Goal: Information Seeking & Learning: Learn about a topic

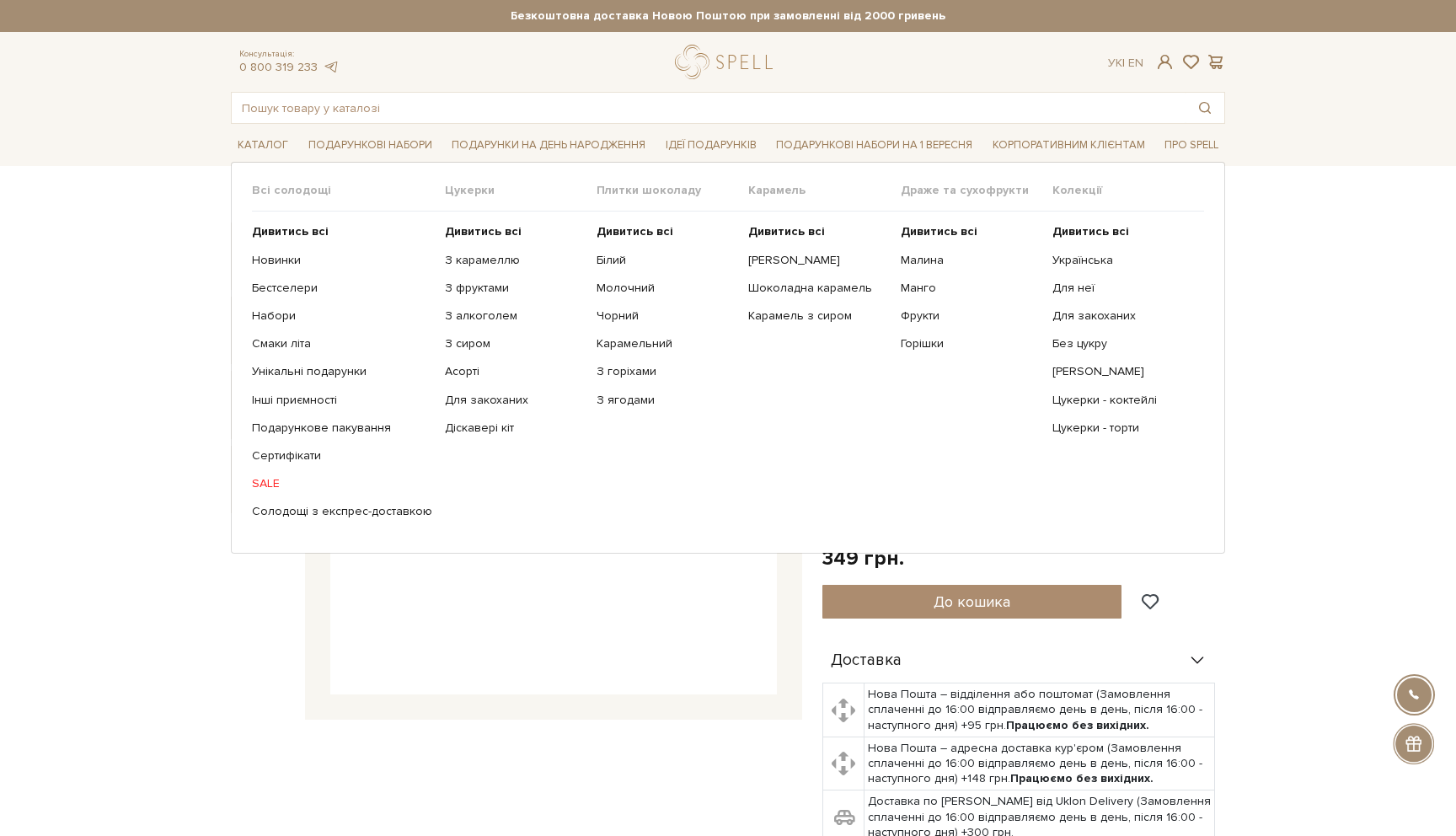
click at [284, 195] on span "Всі солодощі" at bounding box center [348, 190] width 193 height 15
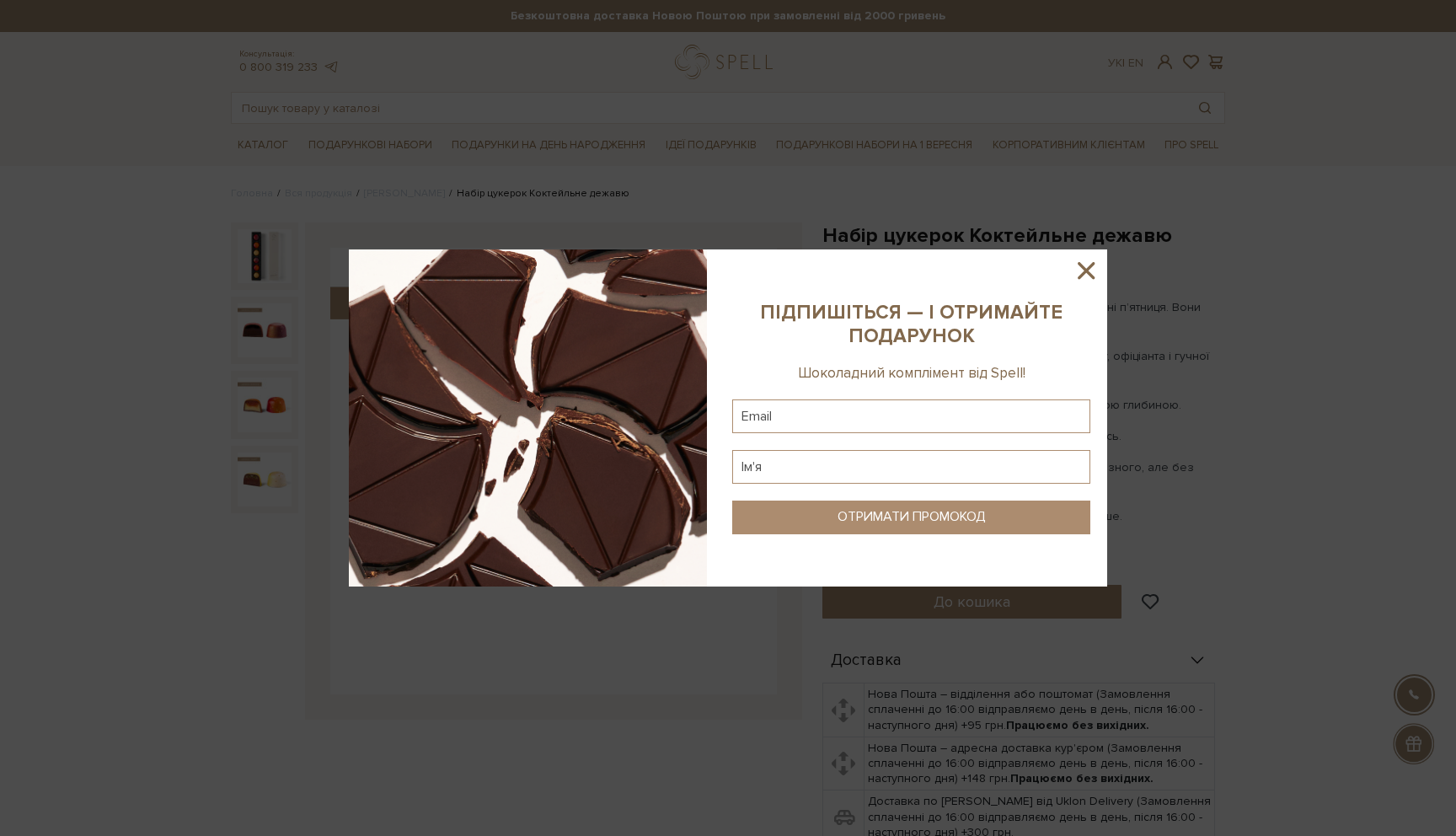
click at [297, 228] on div at bounding box center [728, 418] width 1456 height 836
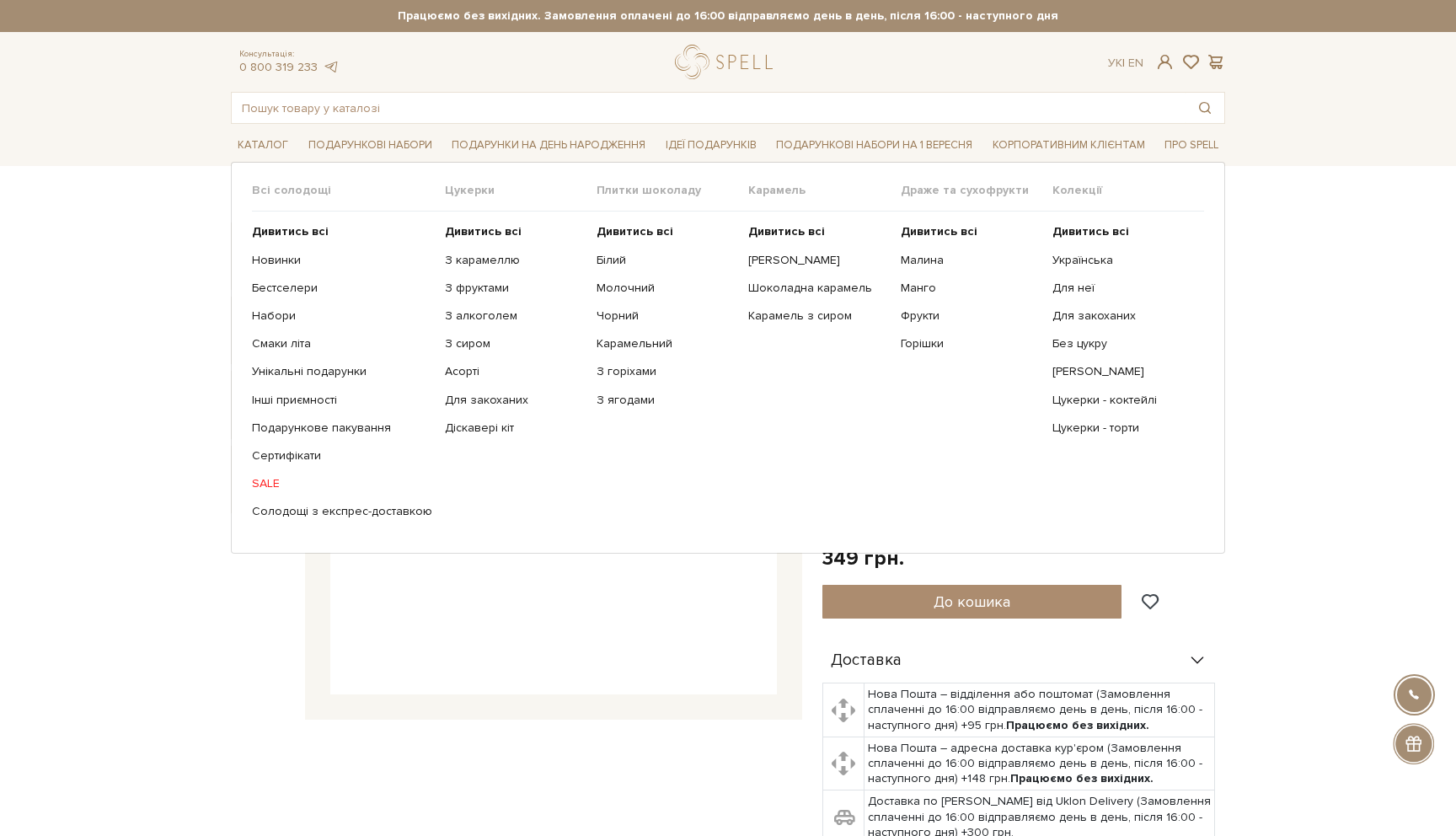
click at [272, 223] on ul "Дивитись всі Новинки Бестселери Набори Смаки літа Інші приємності" at bounding box center [348, 371] width 193 height 320
click at [274, 235] on b "Дивитись всі" at bounding box center [291, 231] width 77 height 14
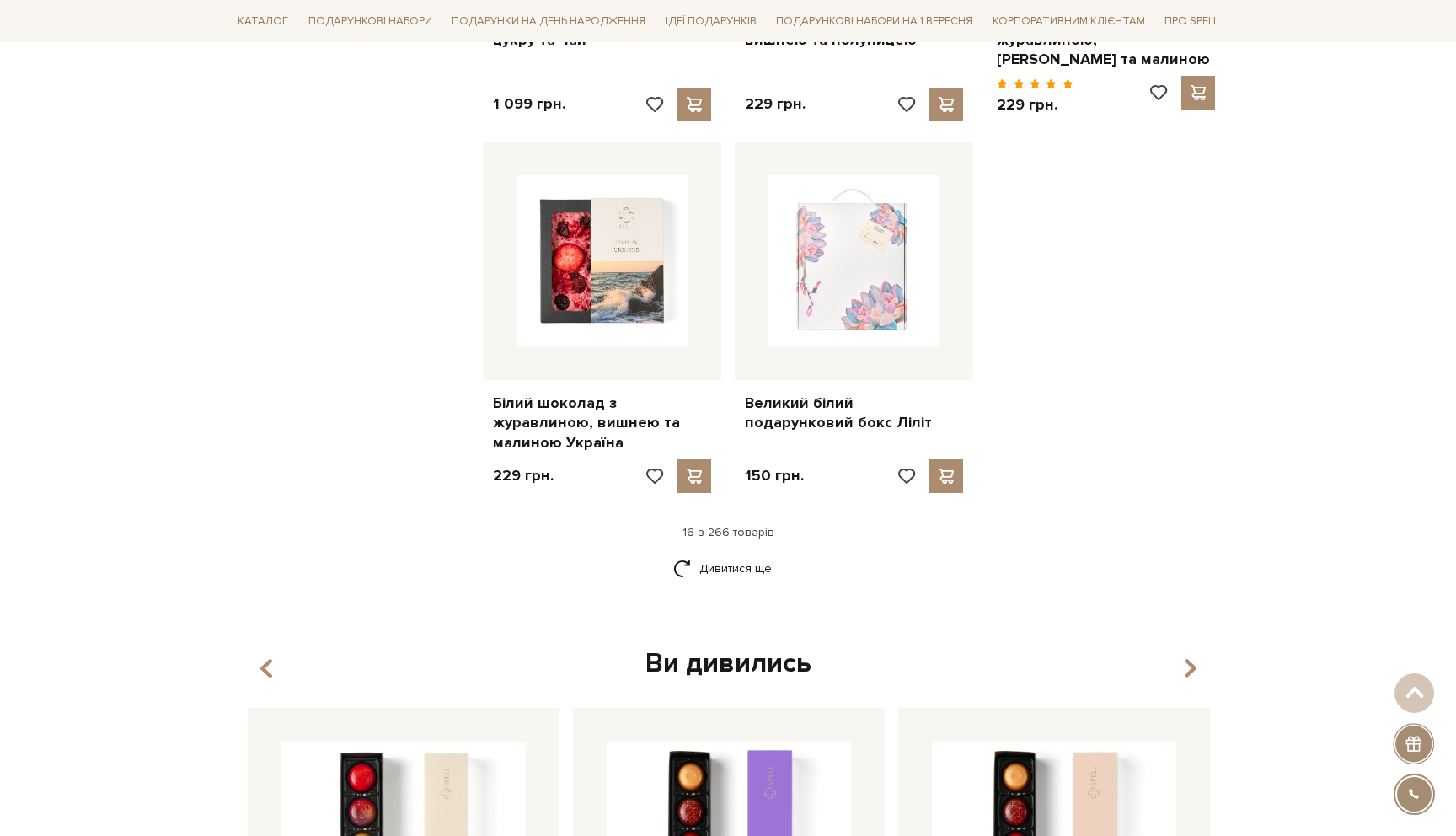
scroll to position [2050, 0]
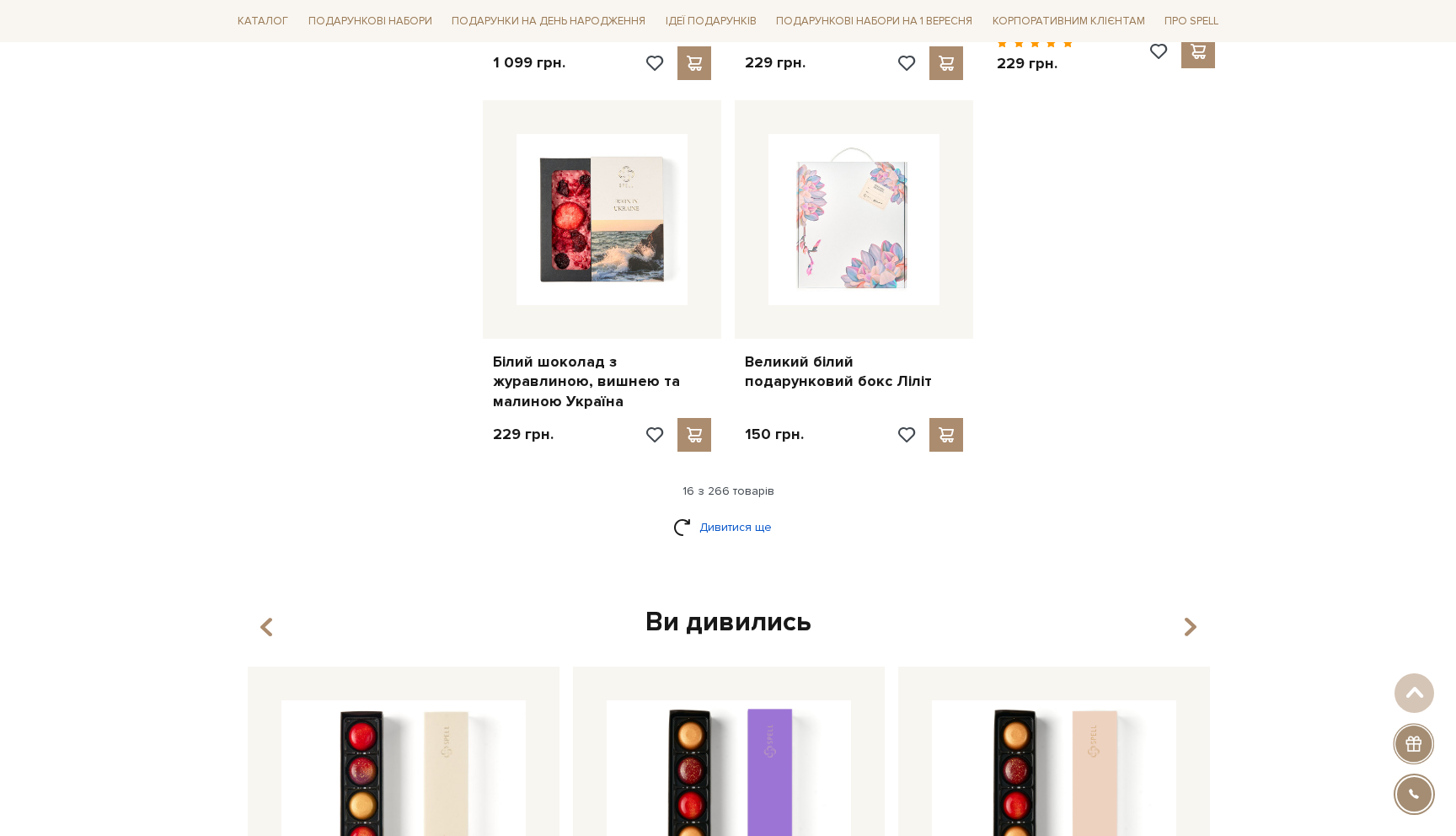
click at [720, 512] on link "Дивитися ще" at bounding box center [728, 527] width 110 height 30
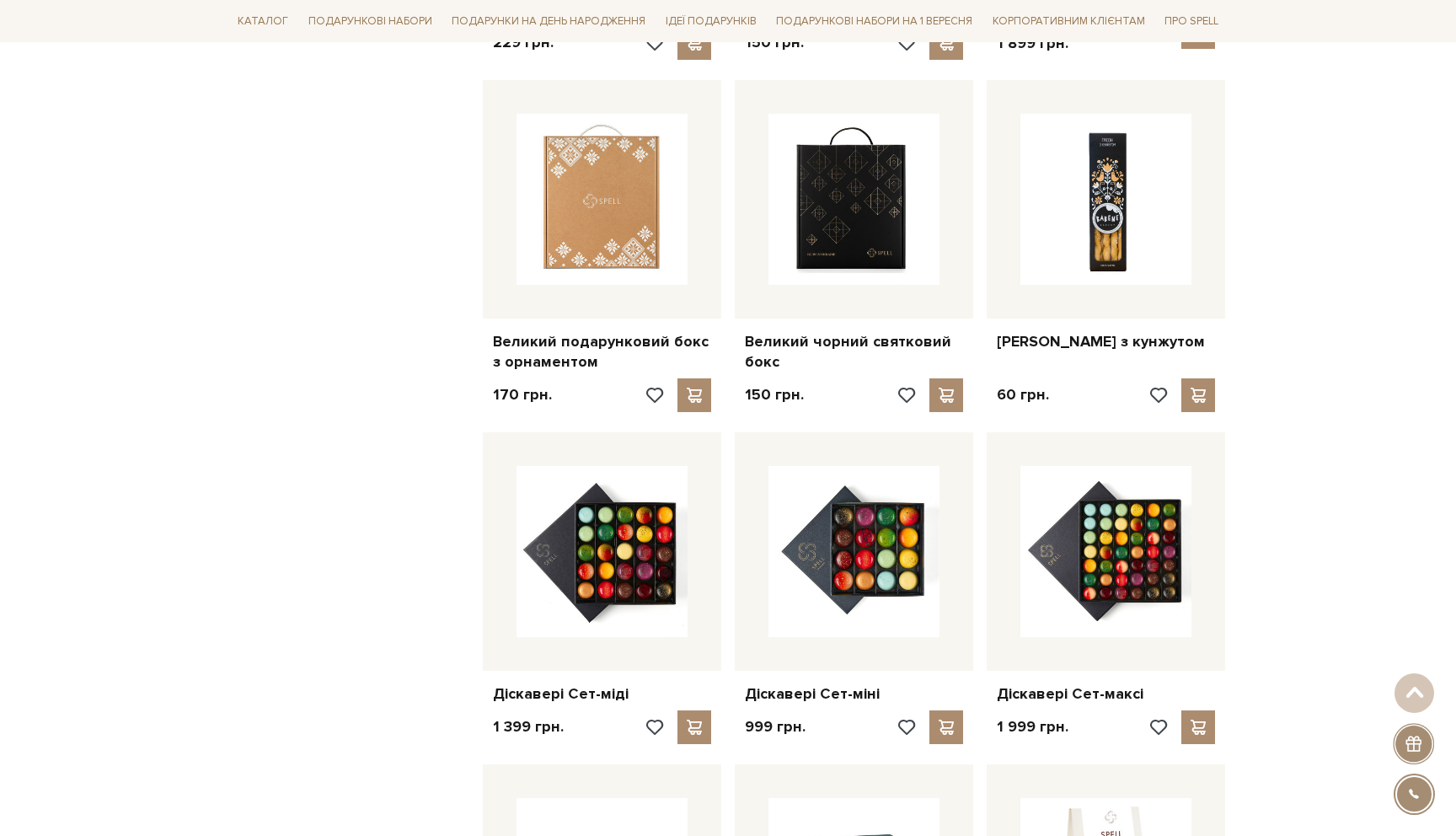
scroll to position [2518, 0]
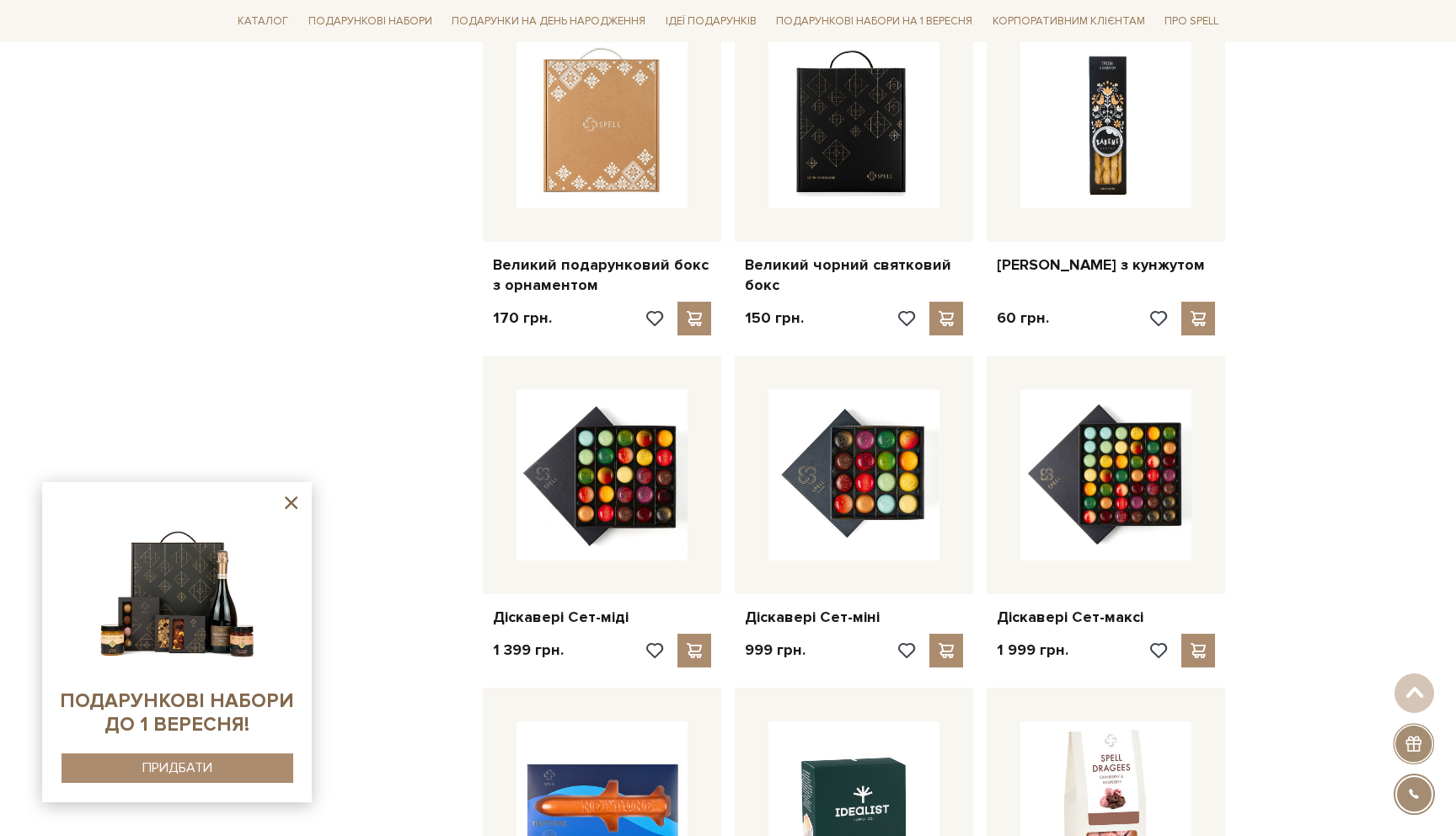
click at [1315, 175] on div "Головна Вся продукція Вся продукція Фільтри За замовчуванням За Ціною (зростанн…" at bounding box center [728, 71] width 1456 height 4806
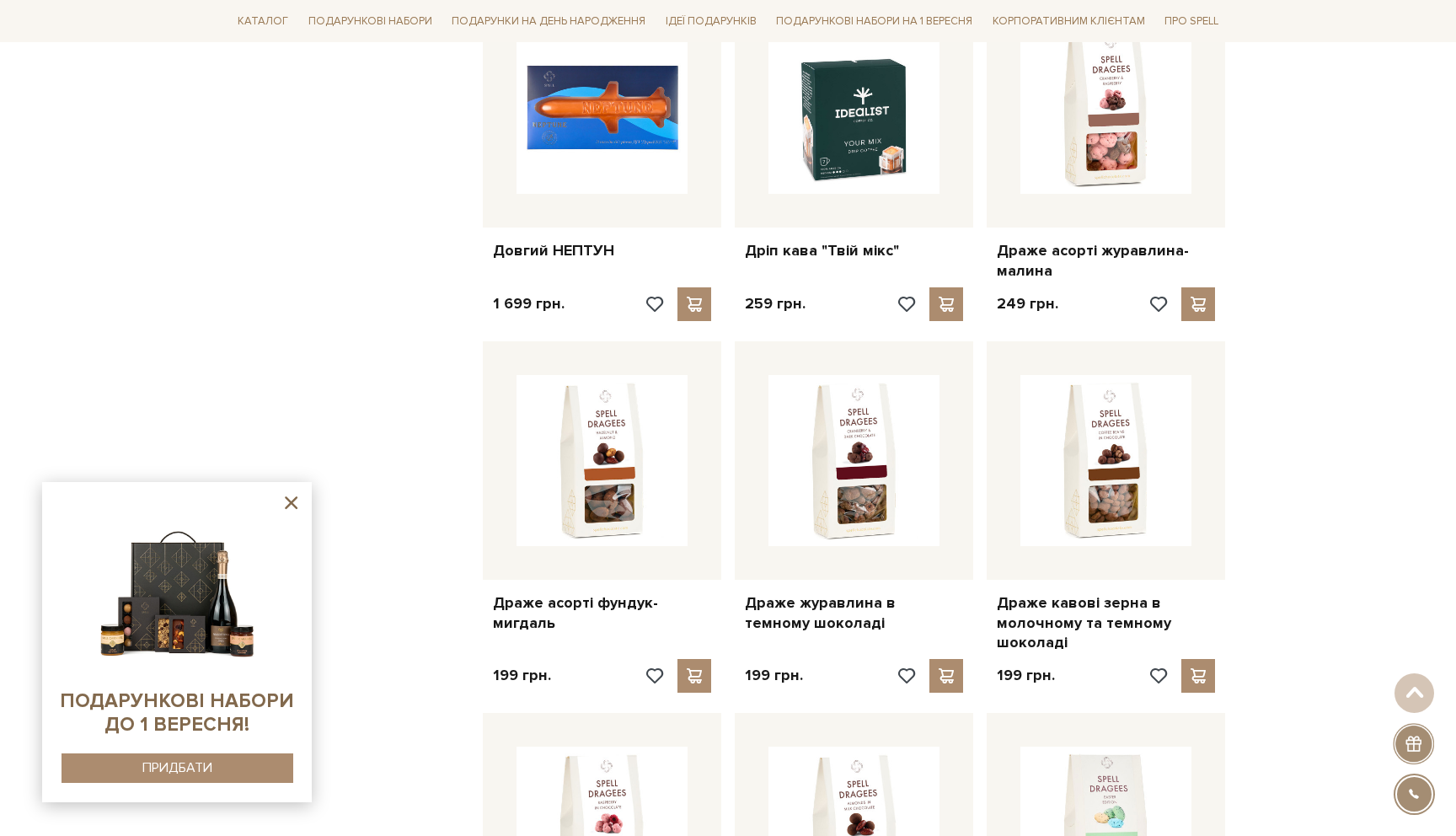
scroll to position [3586, 0]
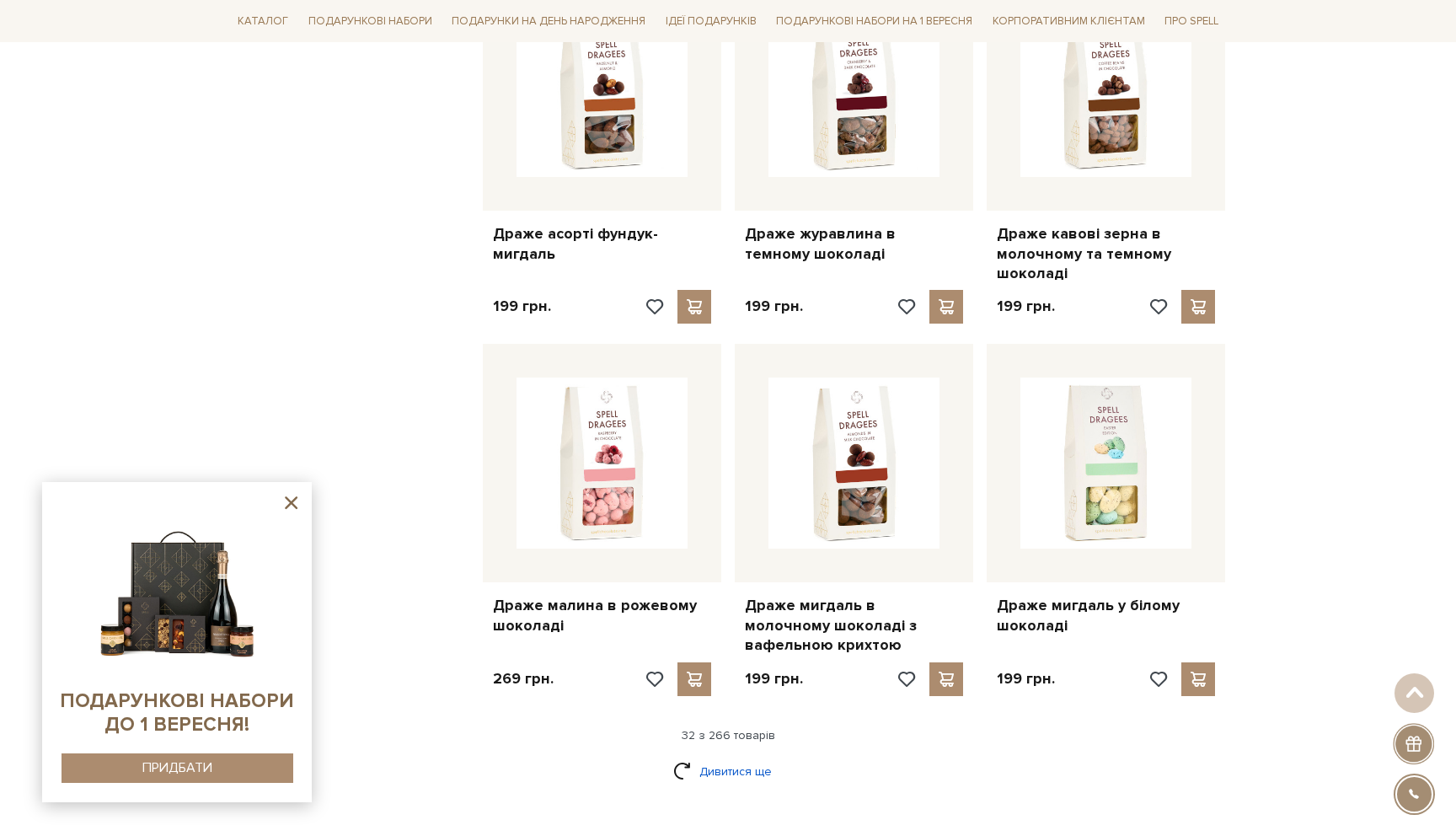
click at [741, 757] on link "Дивитися ще" at bounding box center [728, 771] width 110 height 30
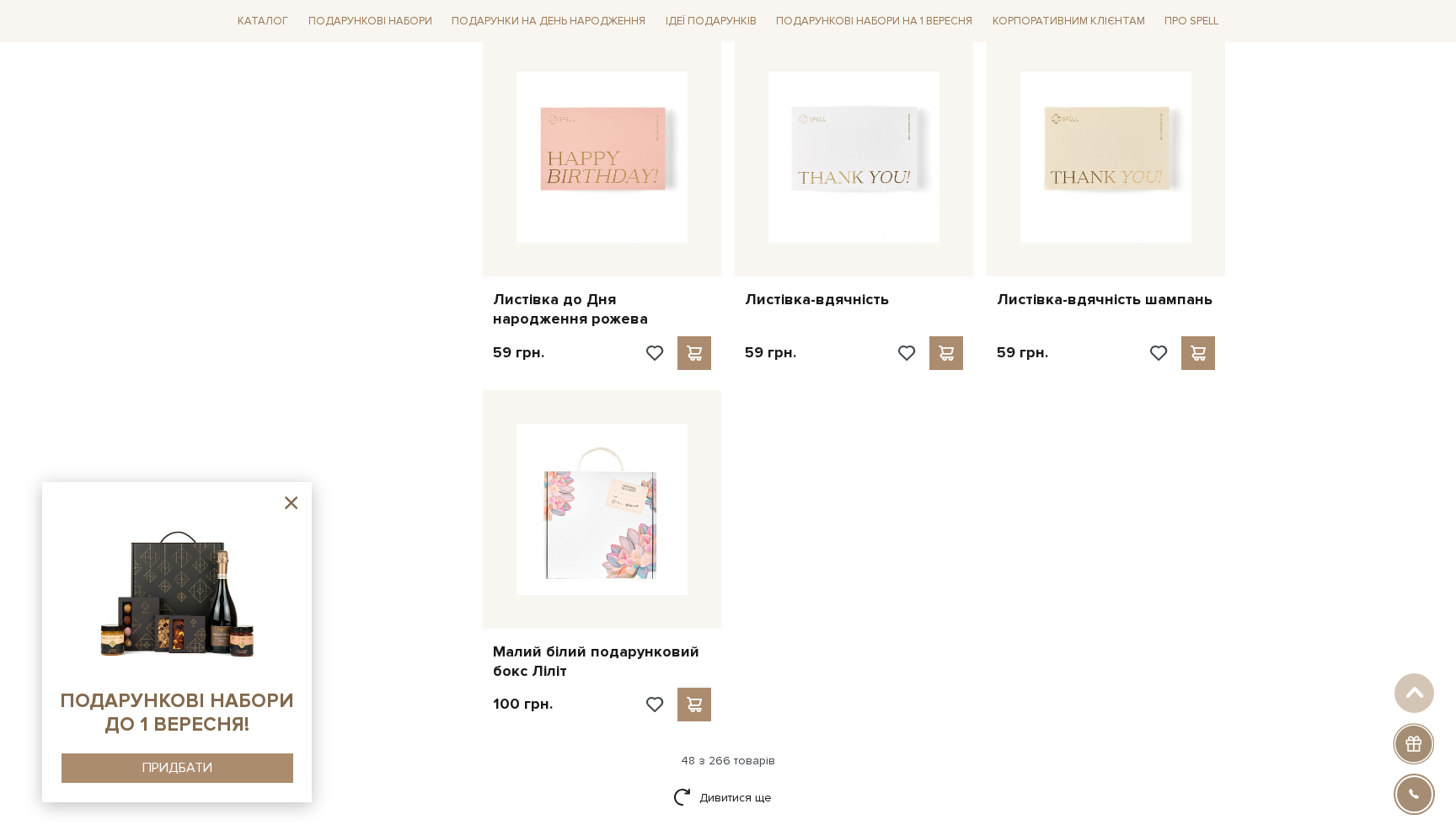
scroll to position [5886, 0]
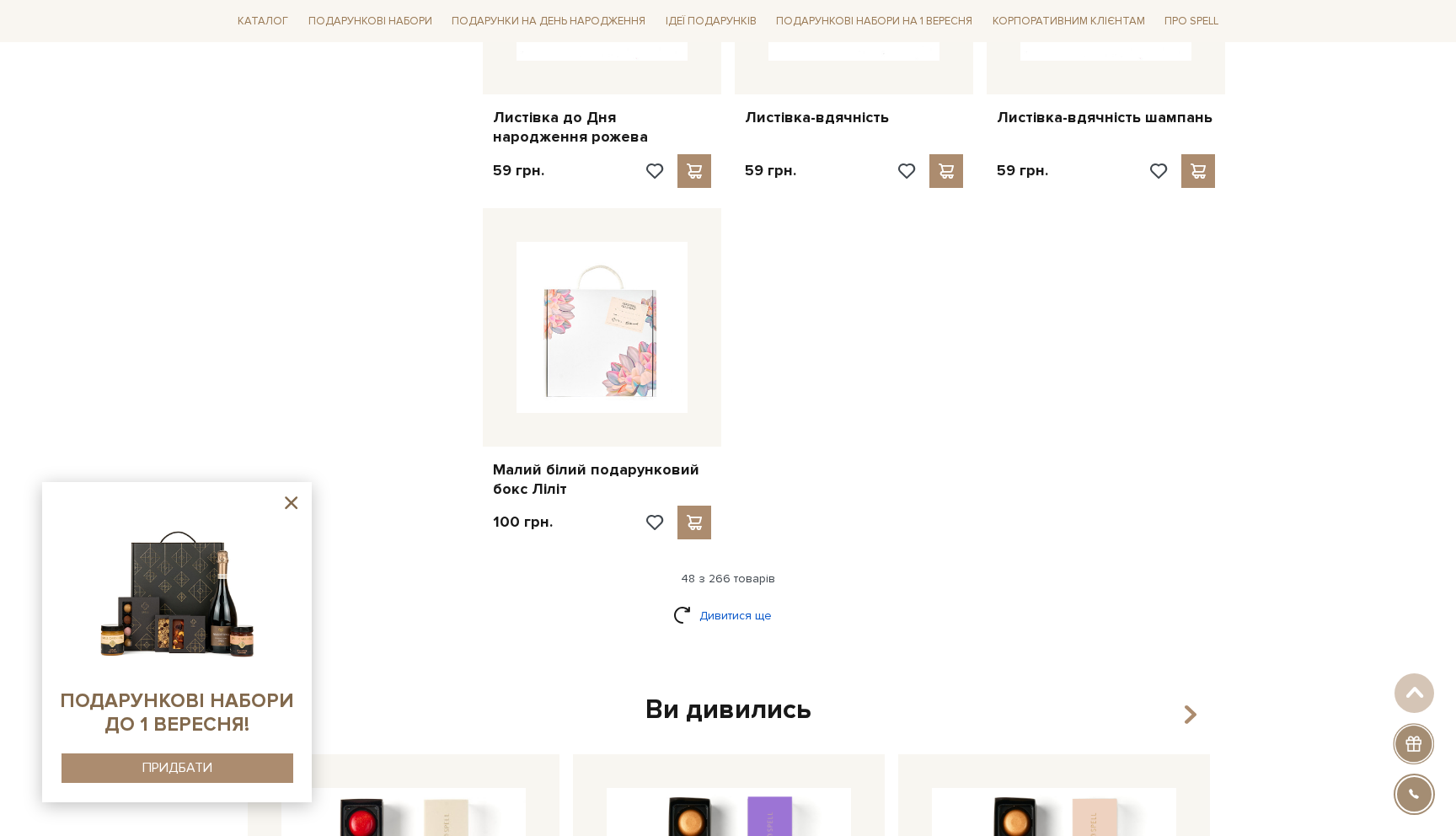
click at [748, 601] on link "Дивитися ще" at bounding box center [728, 616] width 110 height 30
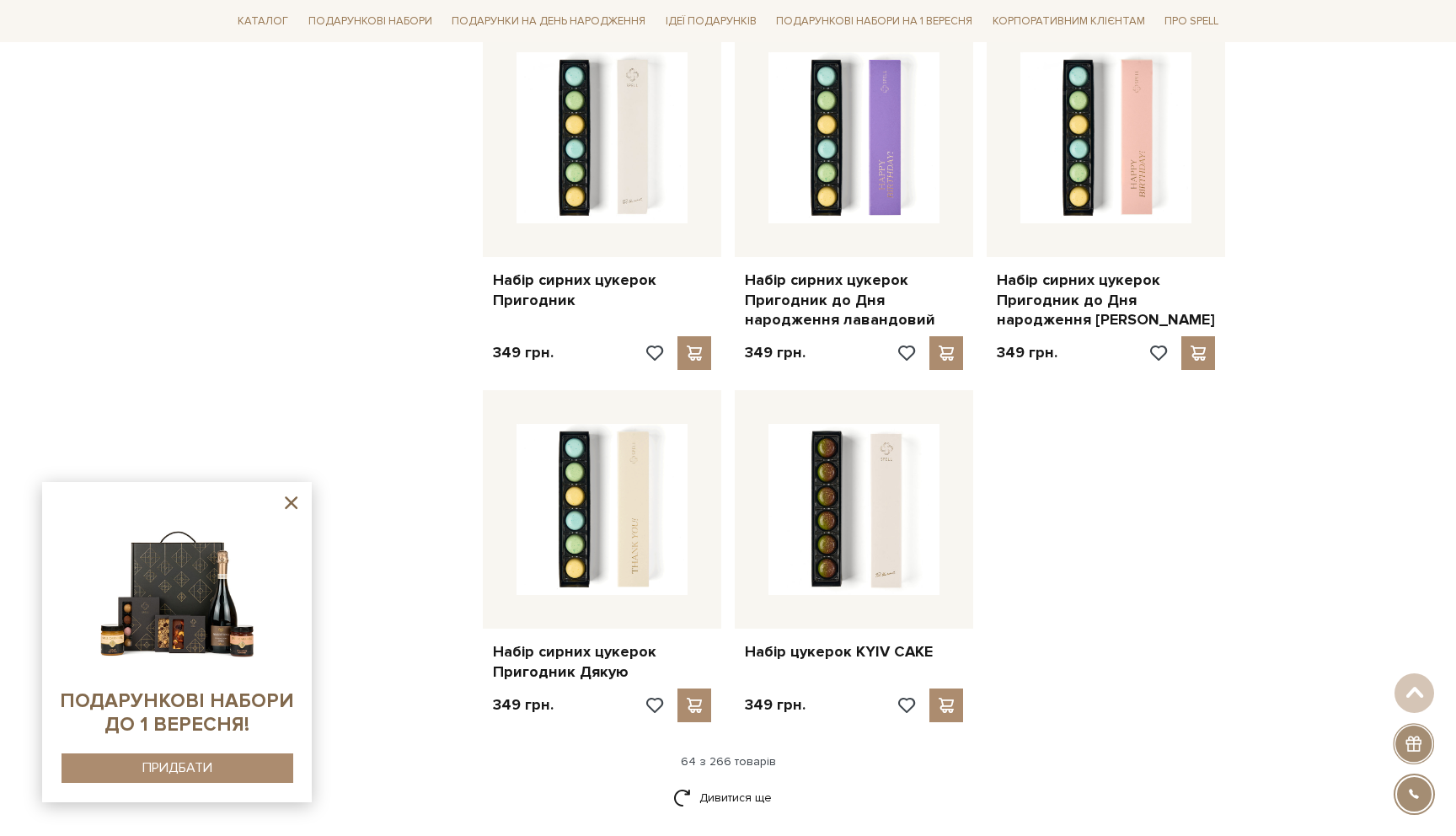
scroll to position [7585, 0]
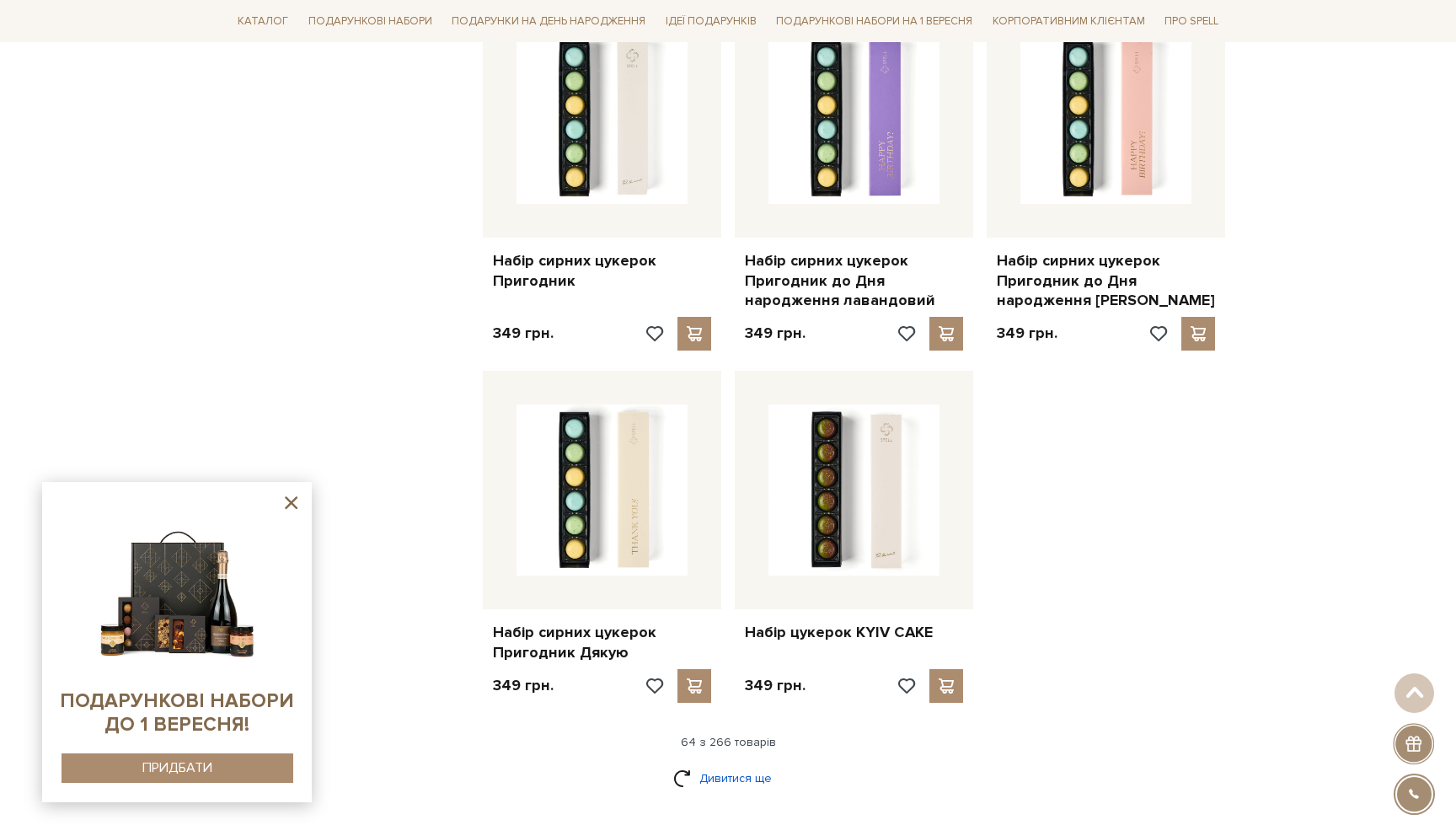
click at [752, 764] on link "Дивитися ще" at bounding box center [728, 778] width 110 height 30
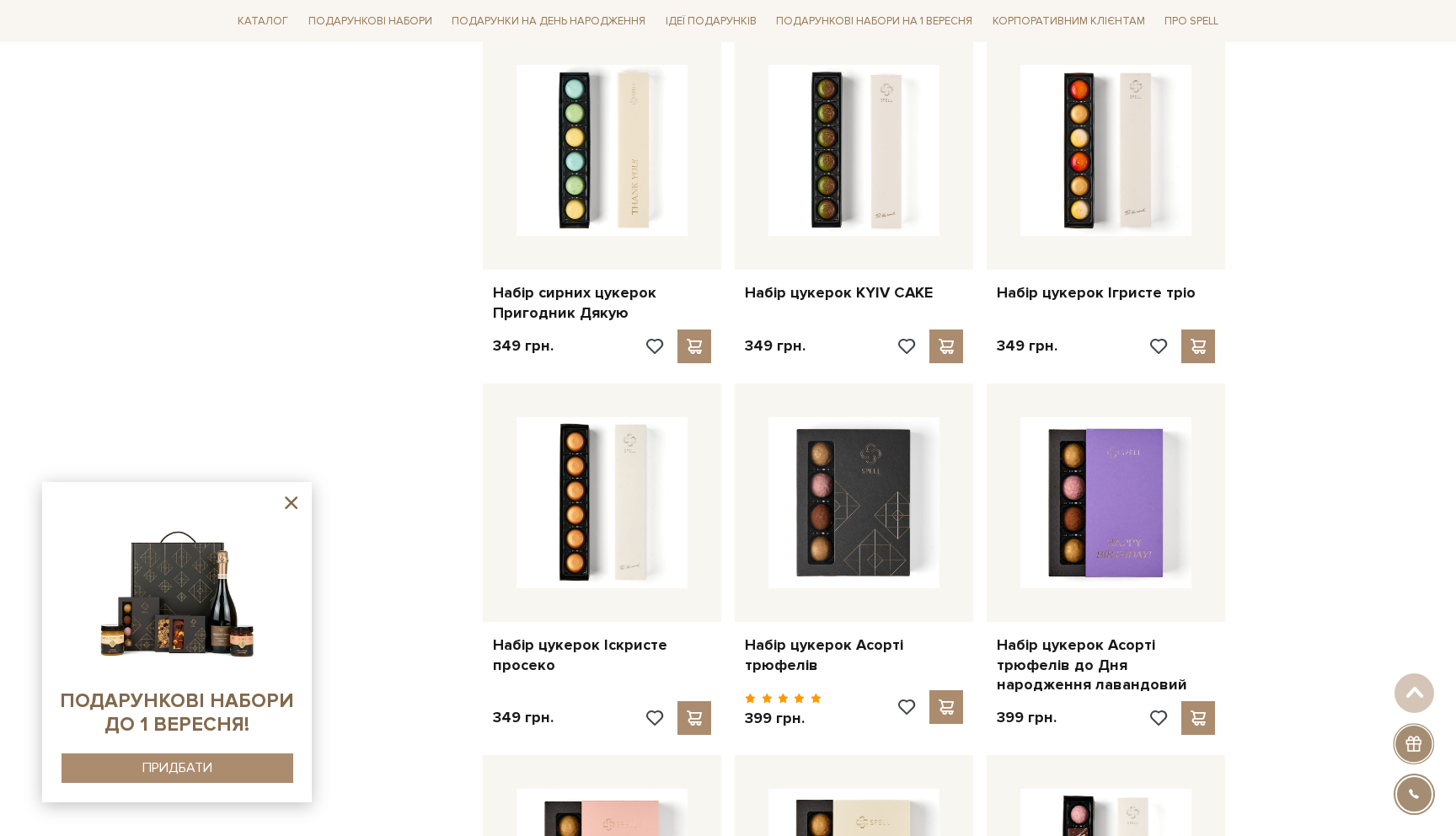
scroll to position [8074, 0]
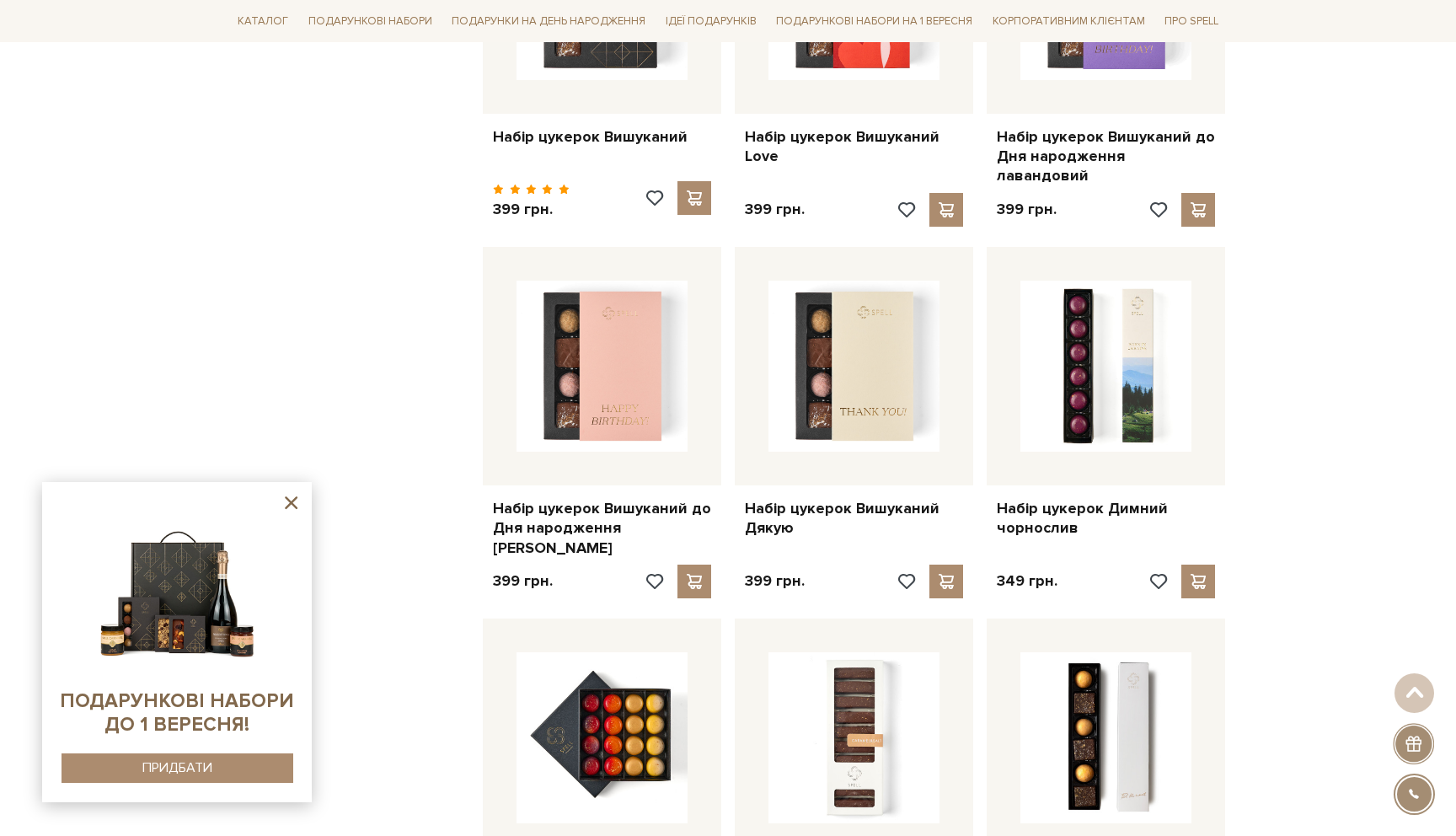
scroll to position [9419, 0]
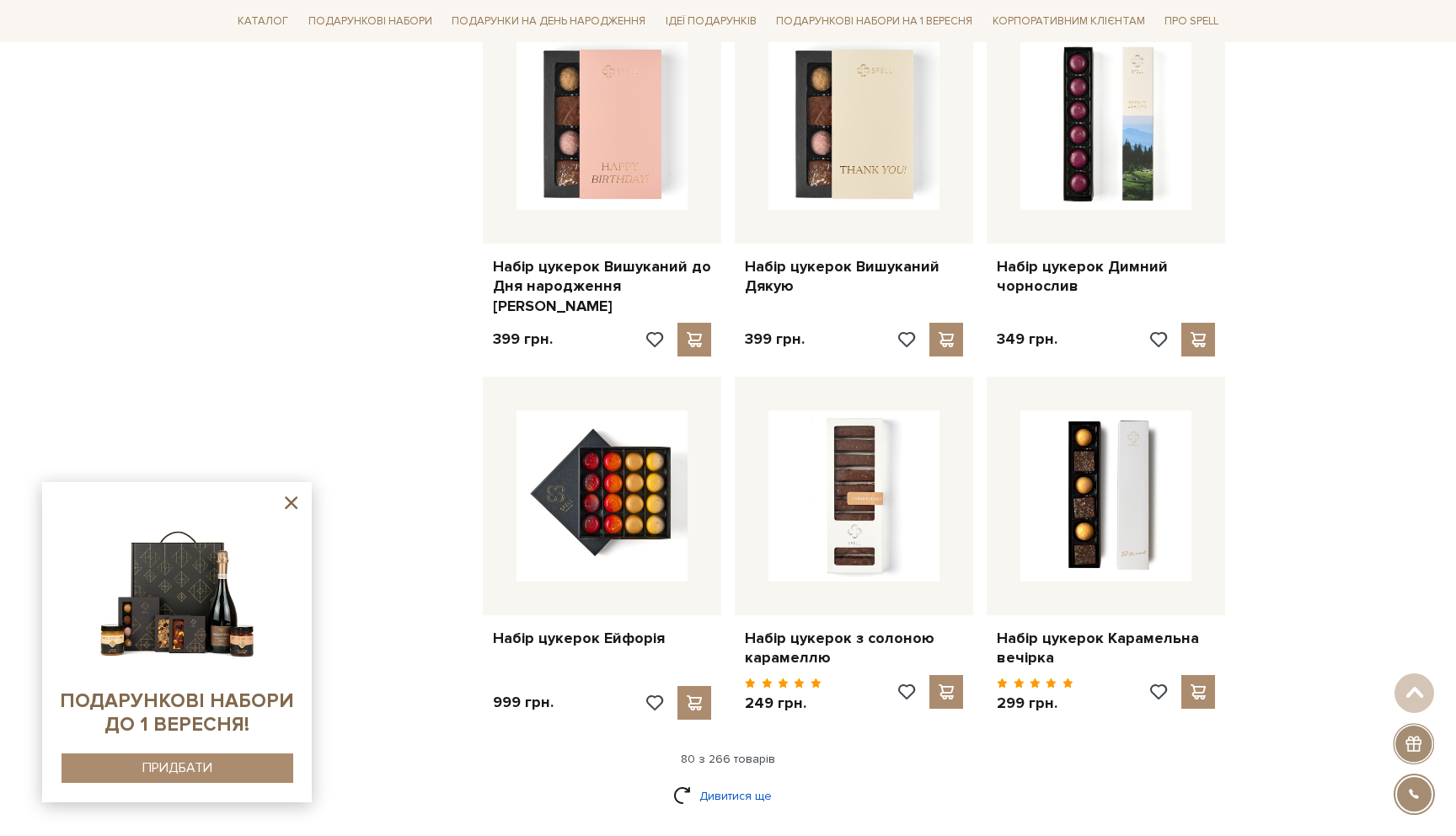
click at [739, 781] on link "Дивитися ще" at bounding box center [728, 796] width 110 height 30
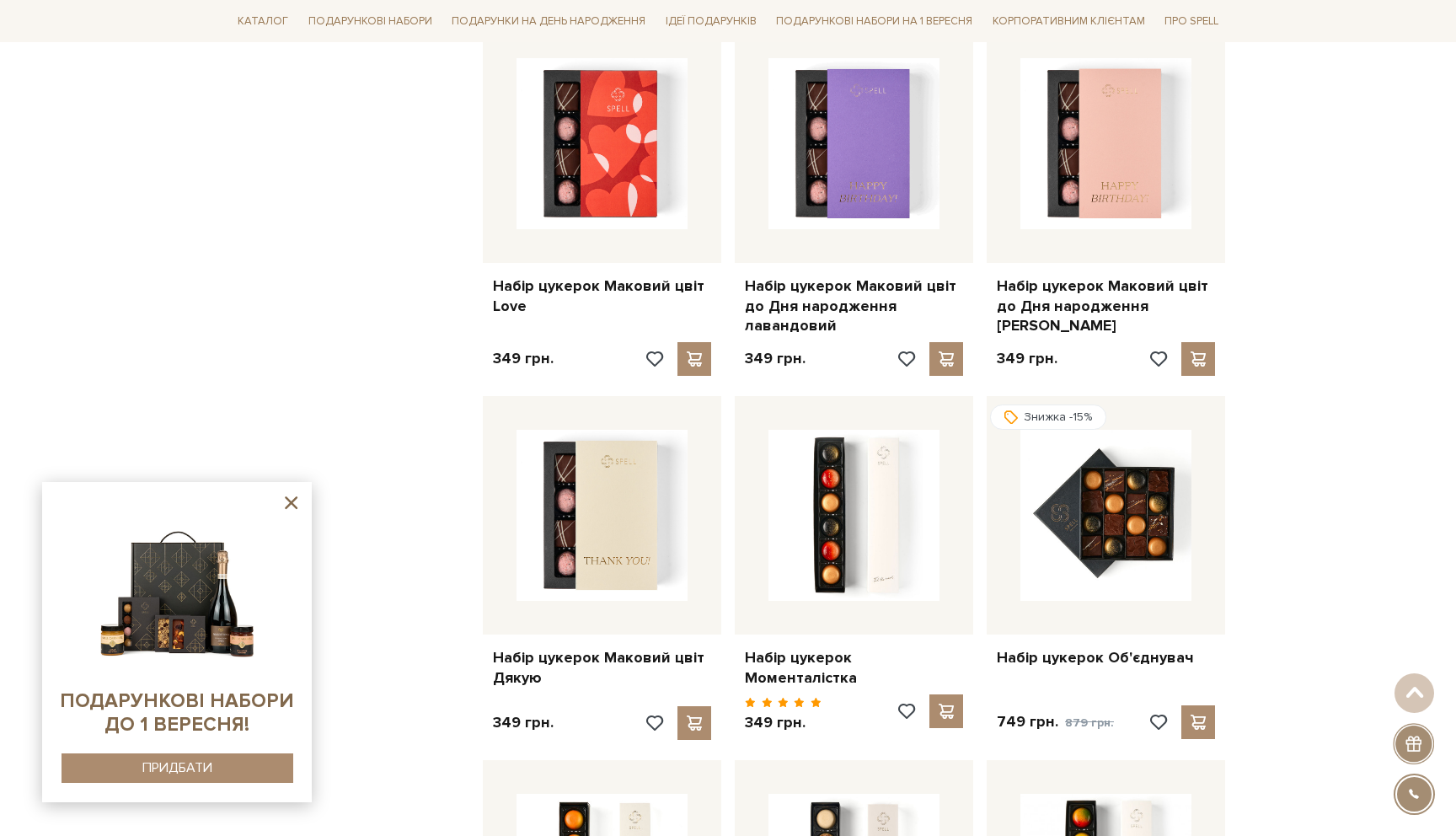
scroll to position [10675, 0]
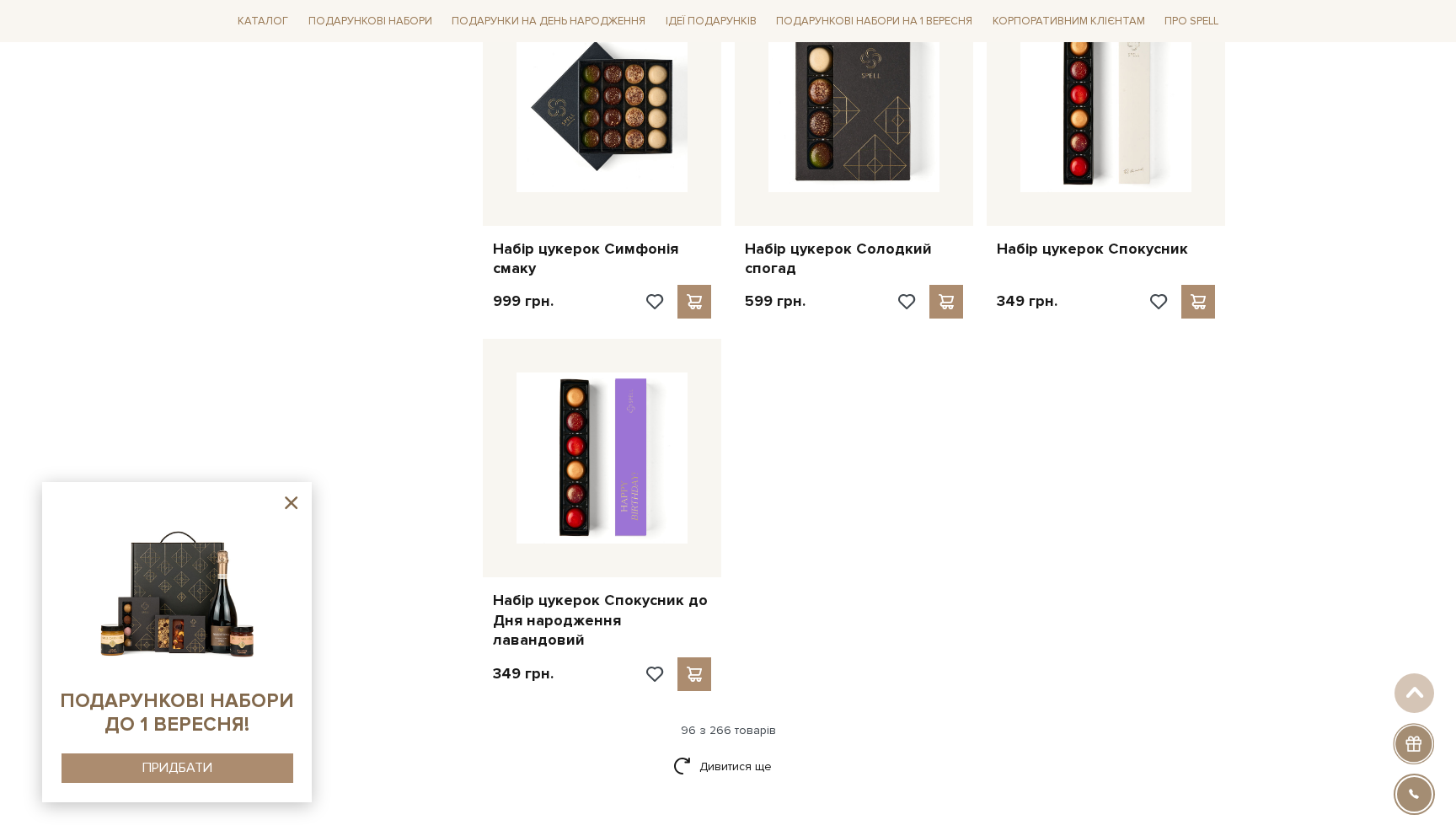
scroll to position [11637, 0]
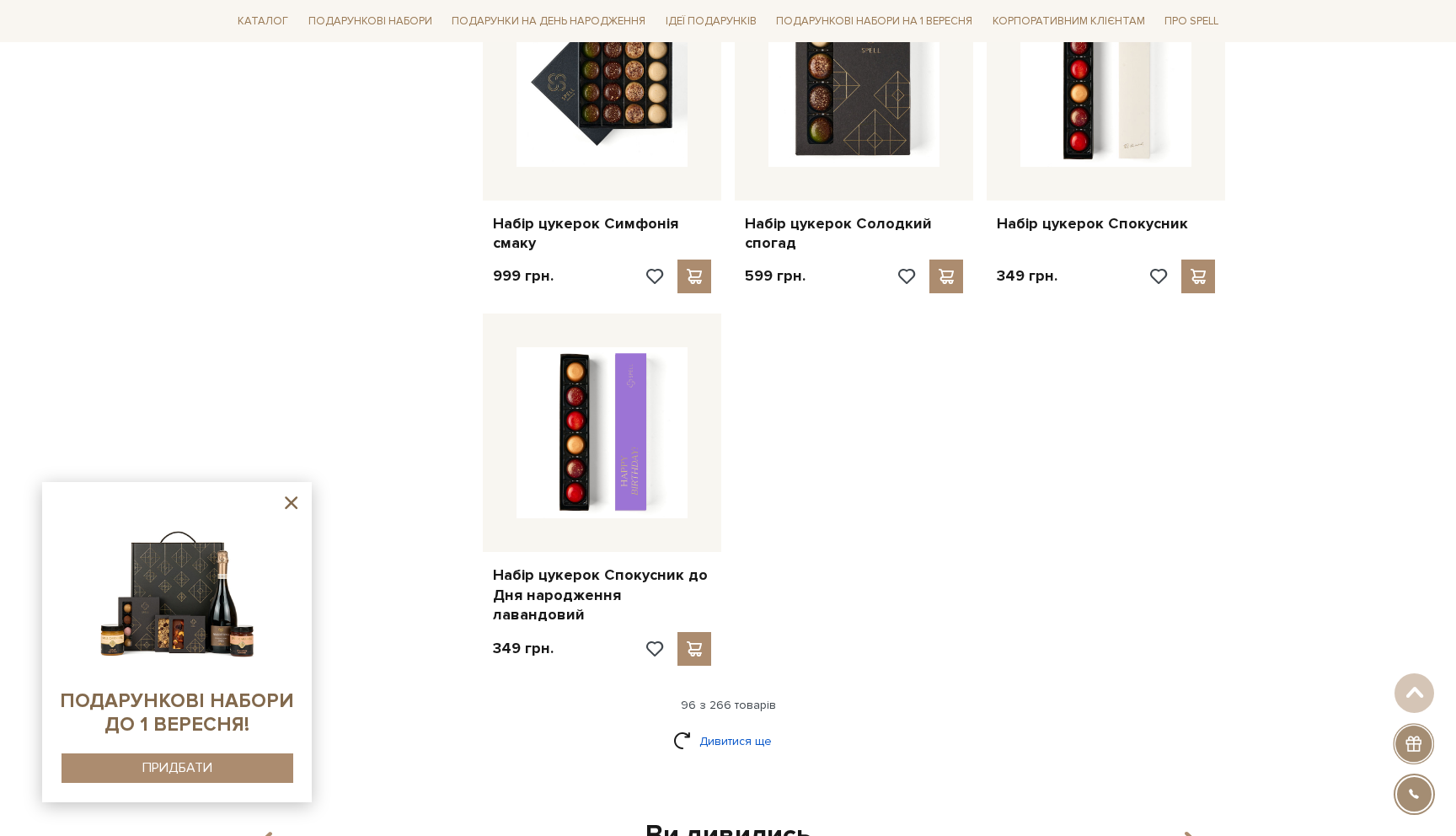
click at [716, 726] on link "Дивитися ще" at bounding box center [728, 741] width 110 height 30
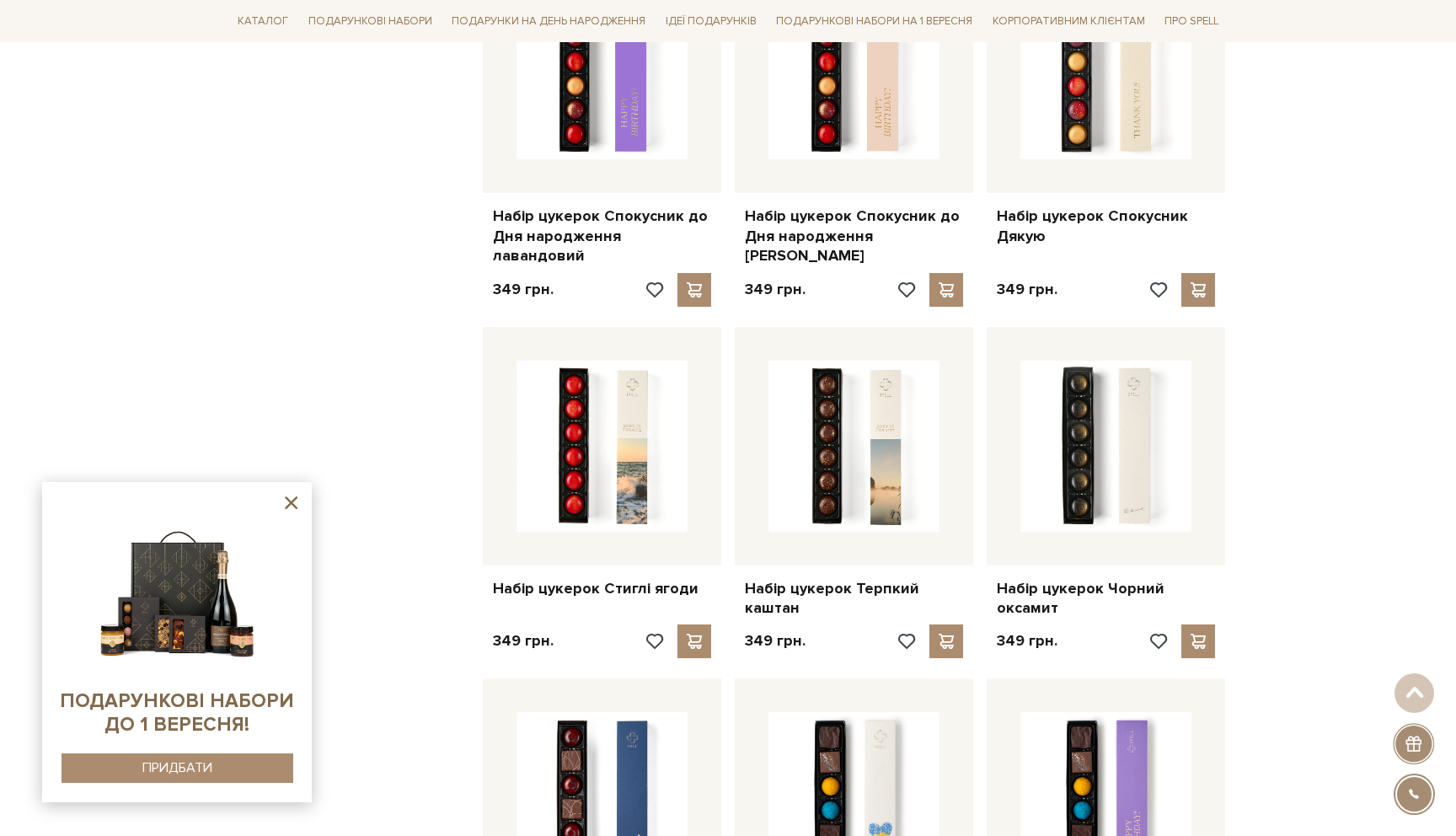
scroll to position [12193, 0]
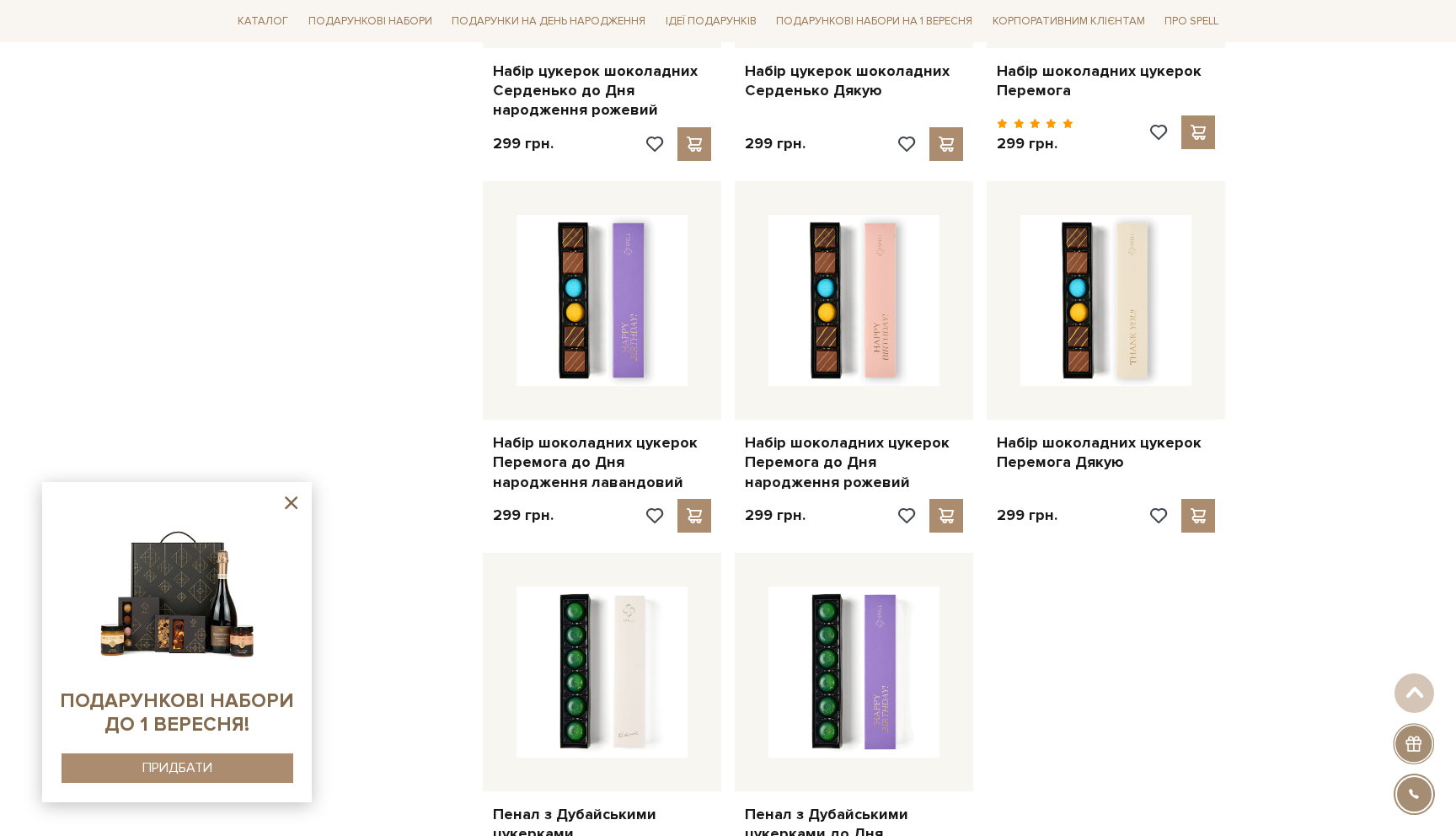
scroll to position [13495, 0]
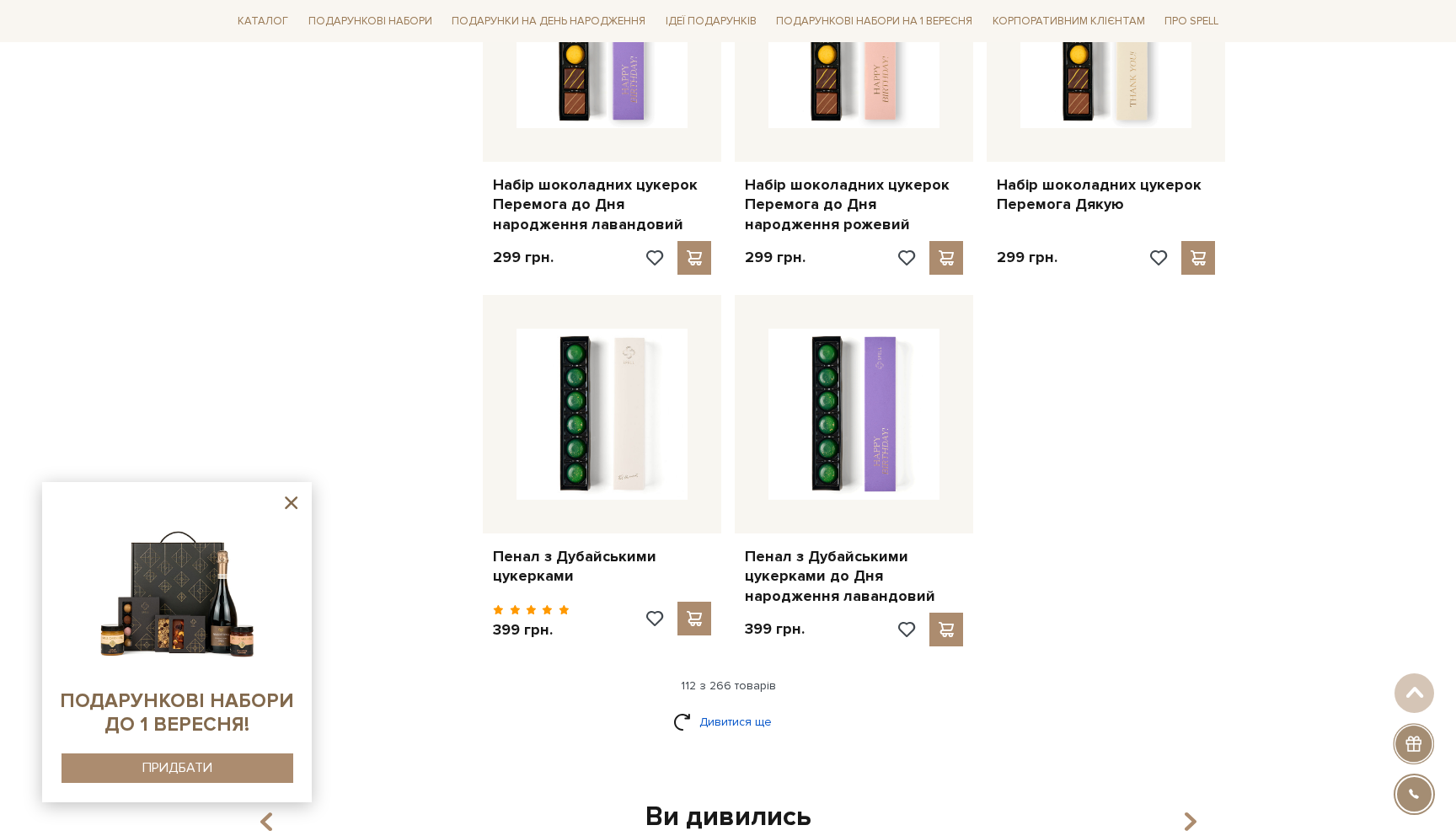
click at [720, 707] on link "Дивитися ще" at bounding box center [728, 722] width 110 height 30
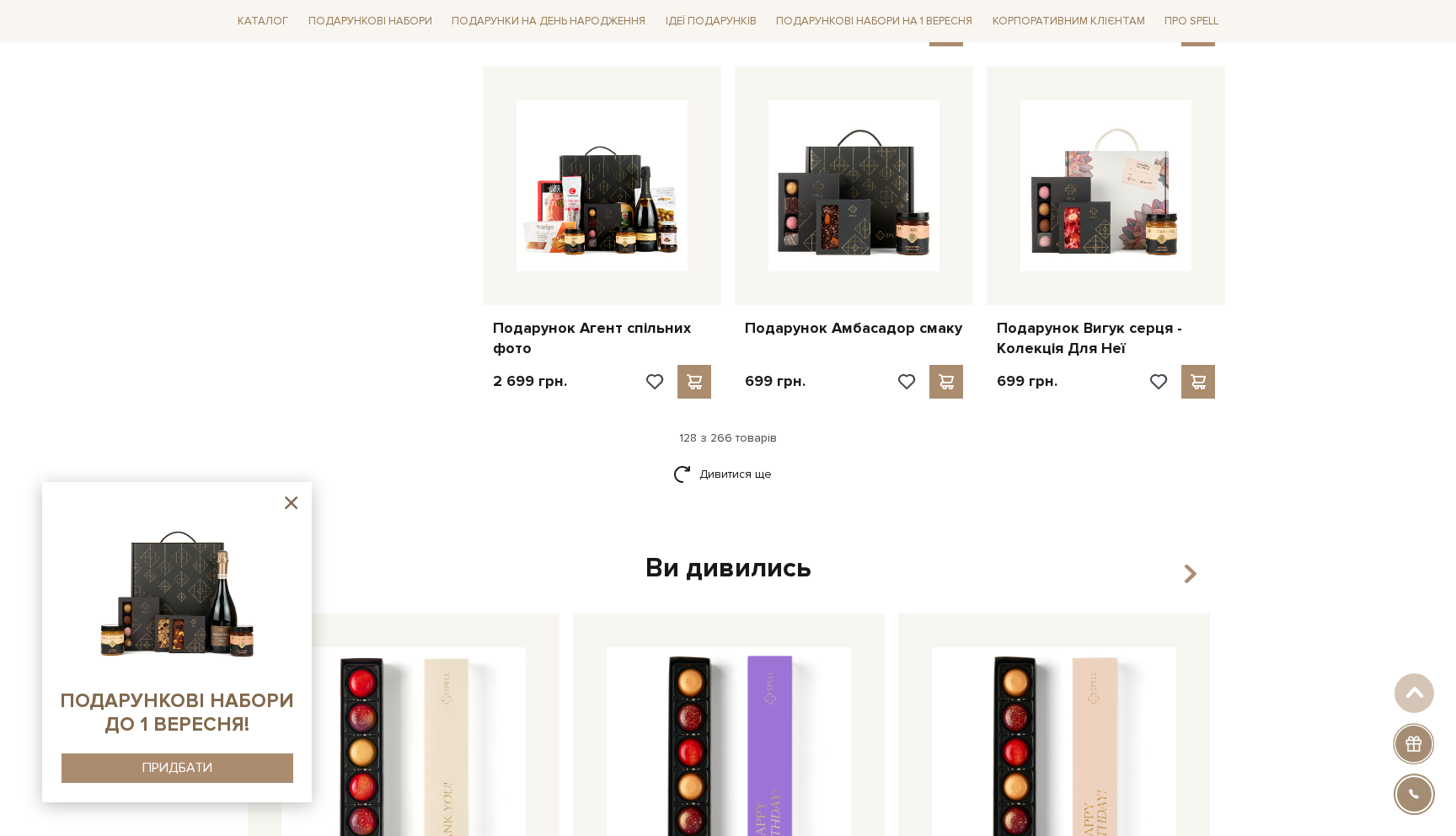
scroll to position [15545, 0]
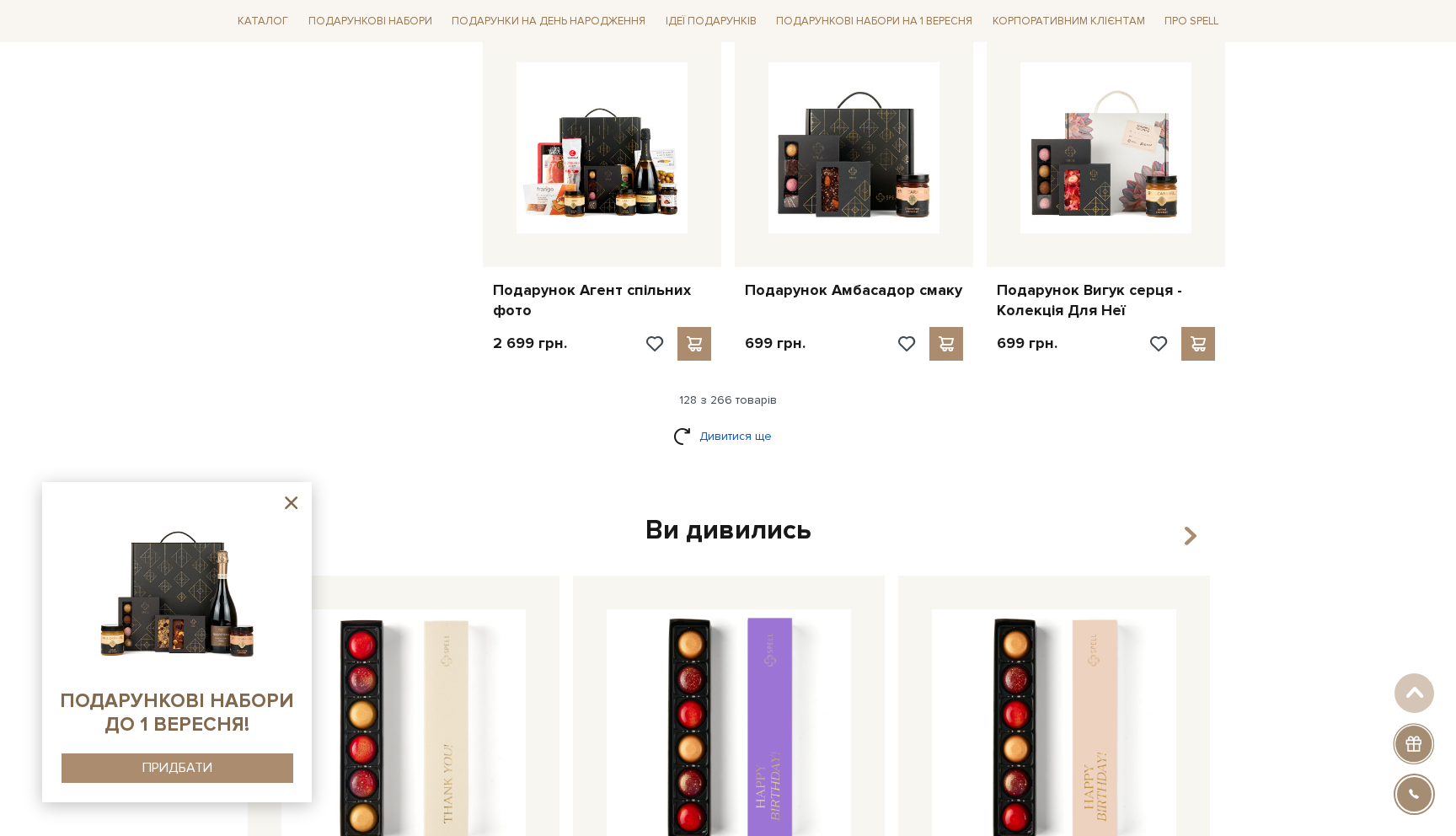
click at [744, 421] on link "Дивитися ще" at bounding box center [728, 436] width 110 height 30
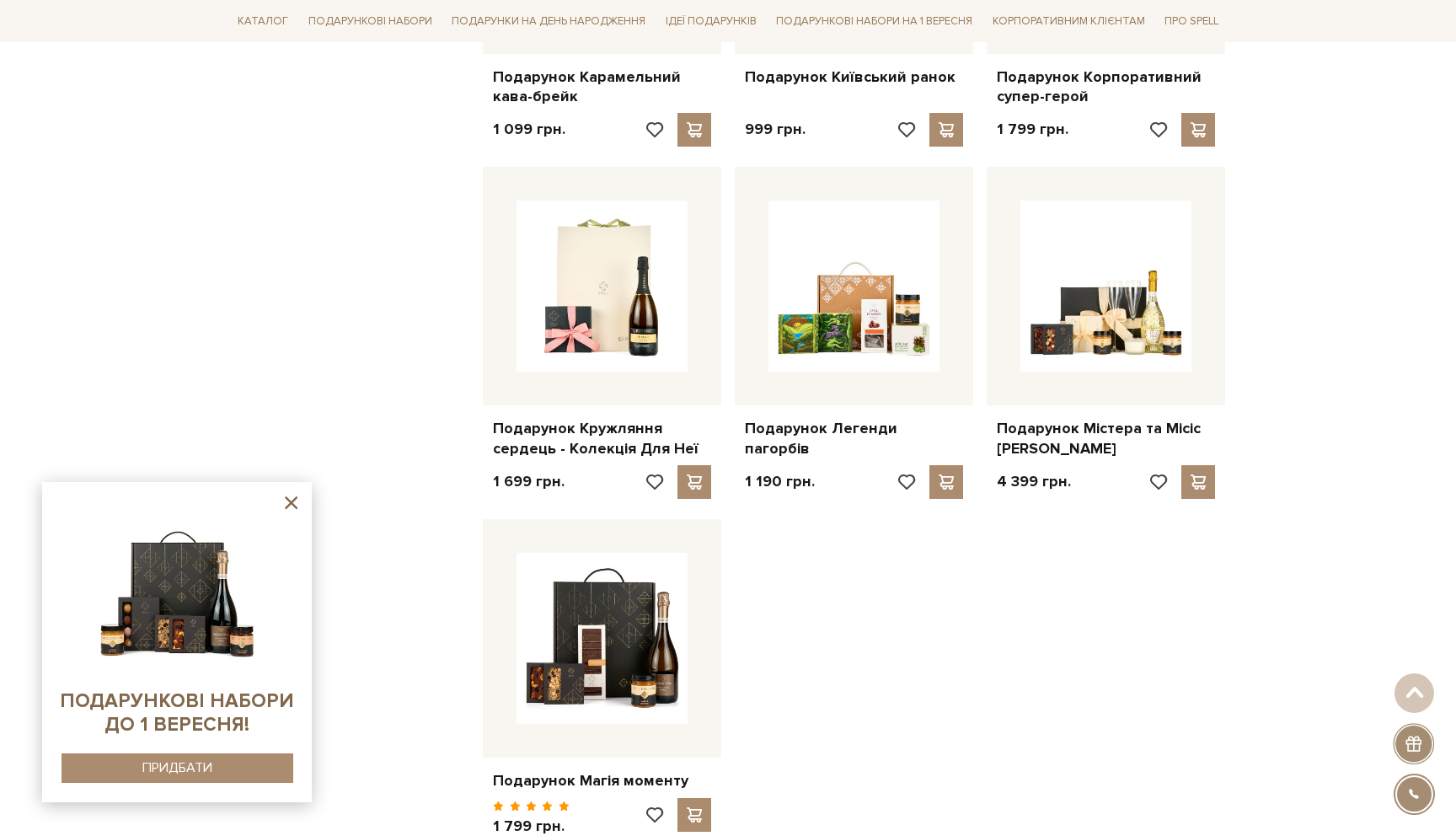
scroll to position [17228, 0]
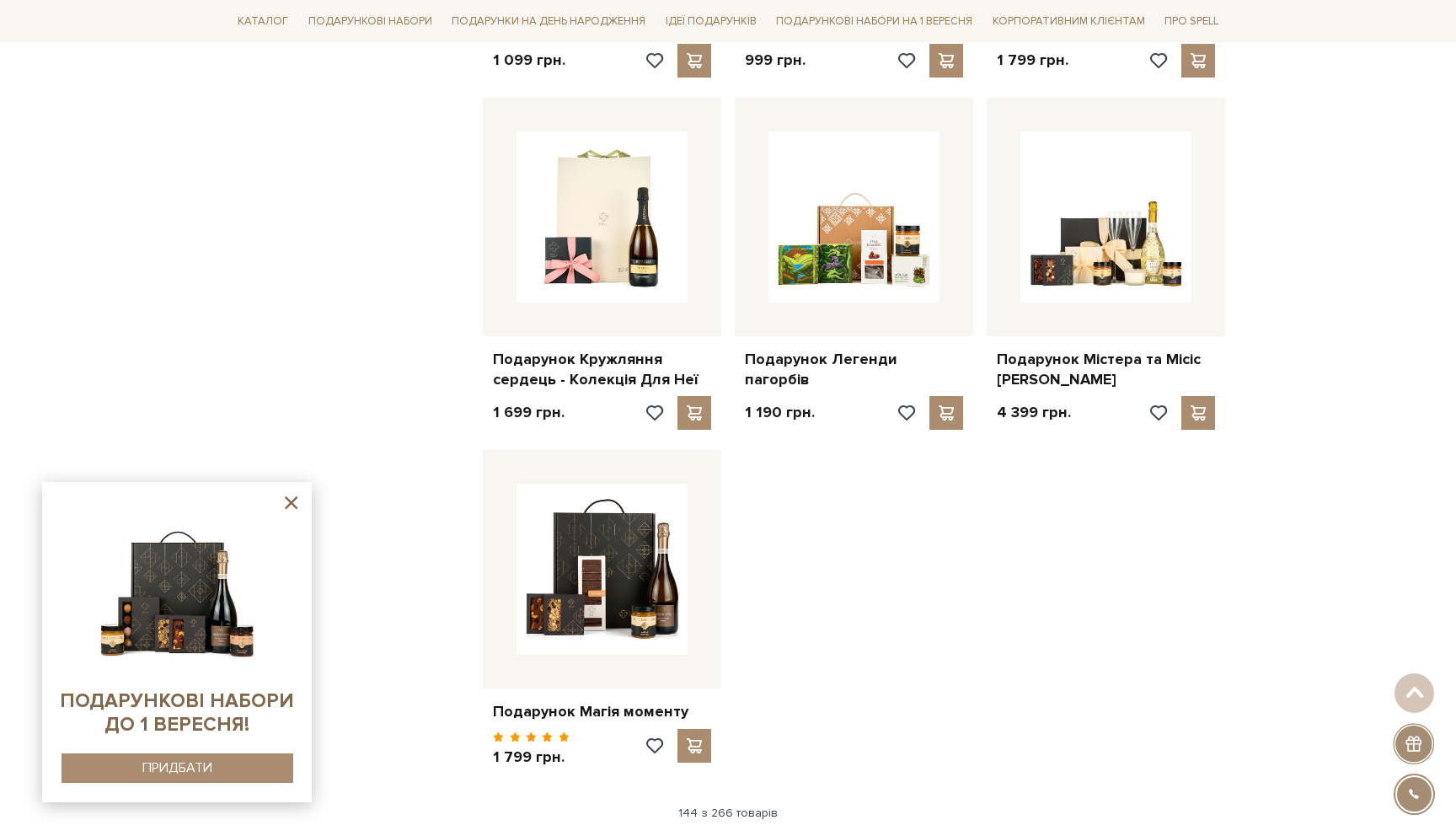
click at [735, 834] on link "Дивитися ще" at bounding box center [728, 849] width 110 height 30
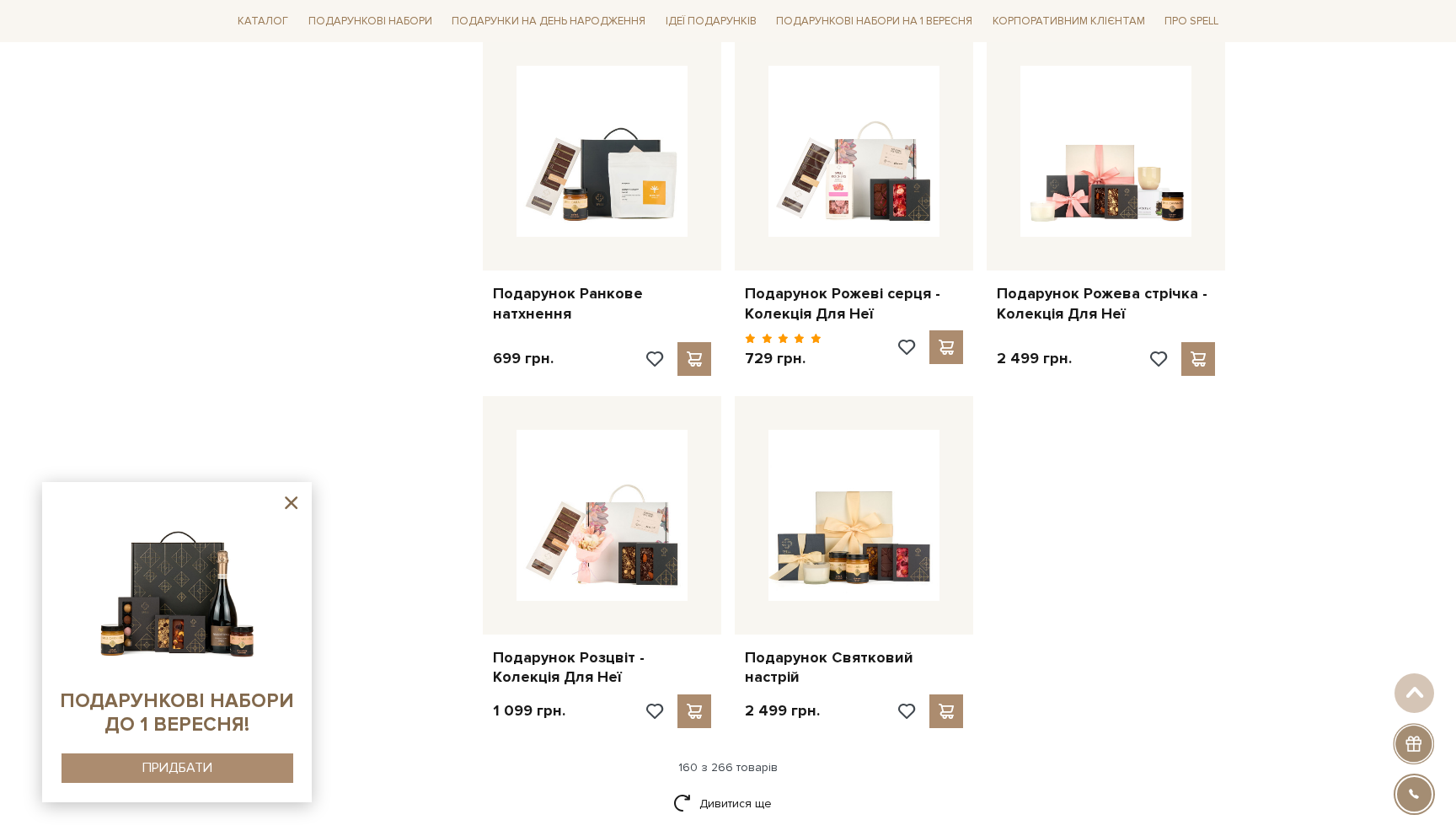
scroll to position [19129, 0]
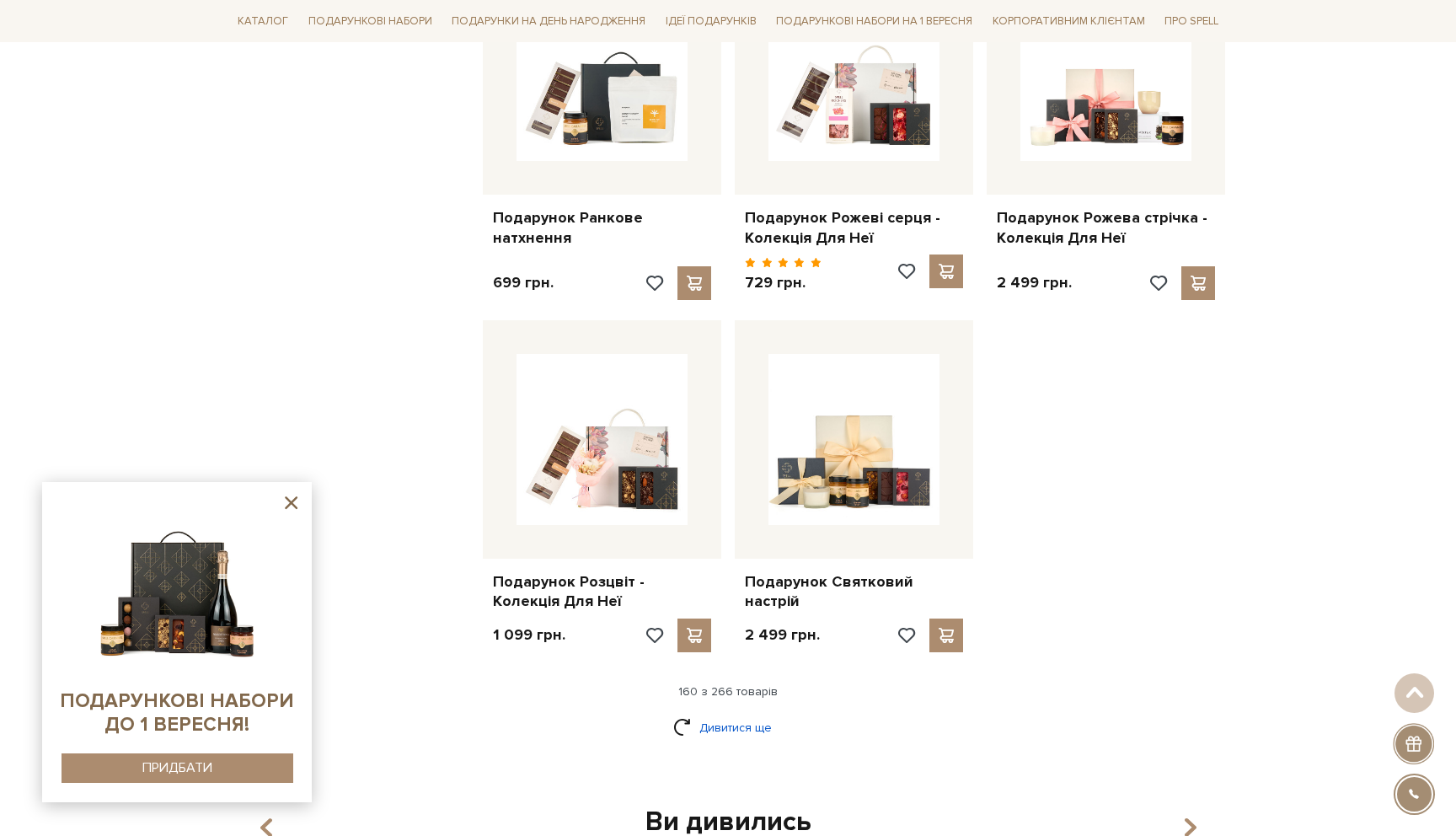
click at [746, 713] on link "Дивитися ще" at bounding box center [728, 728] width 110 height 30
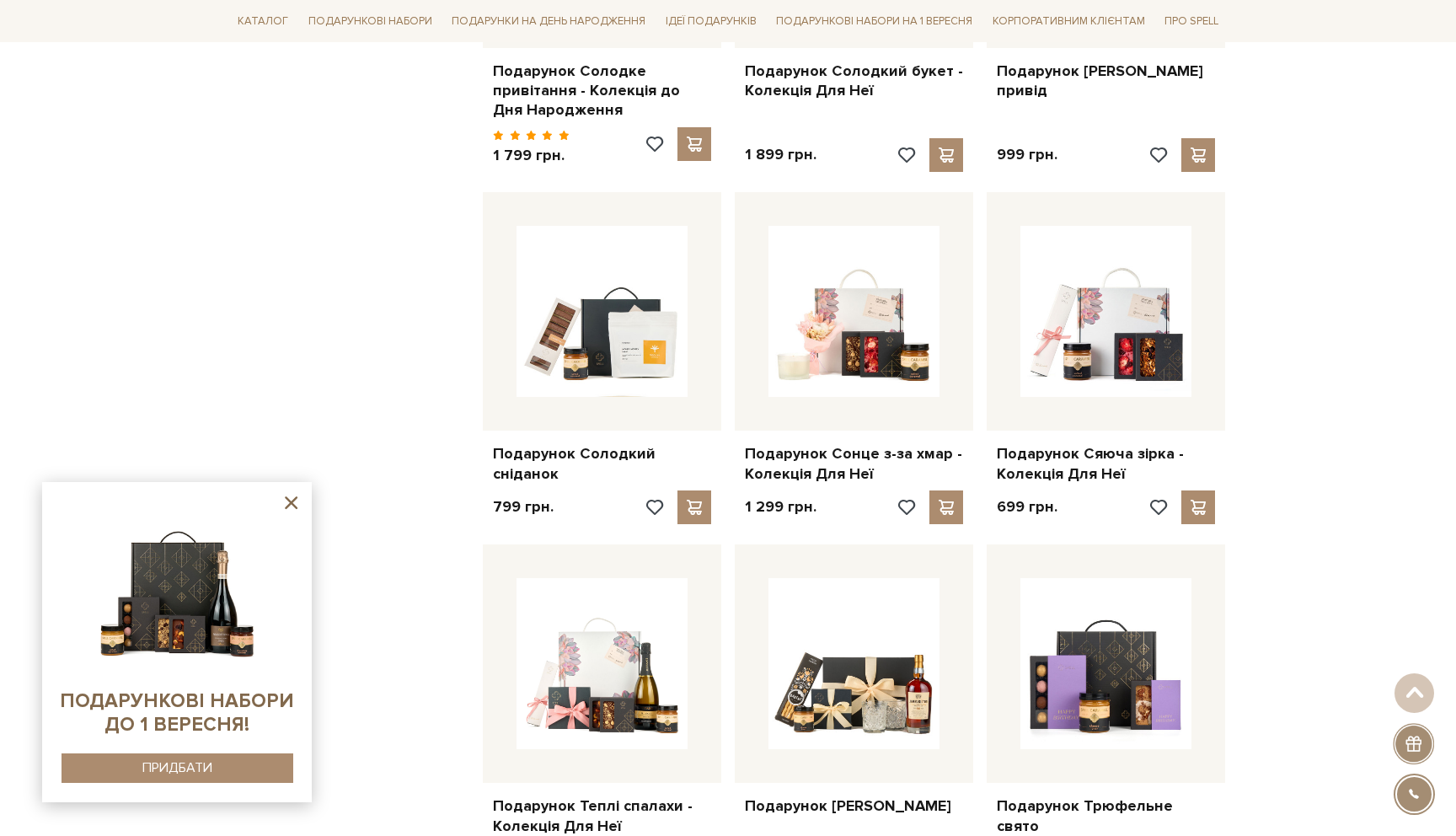
scroll to position [20843, 0]
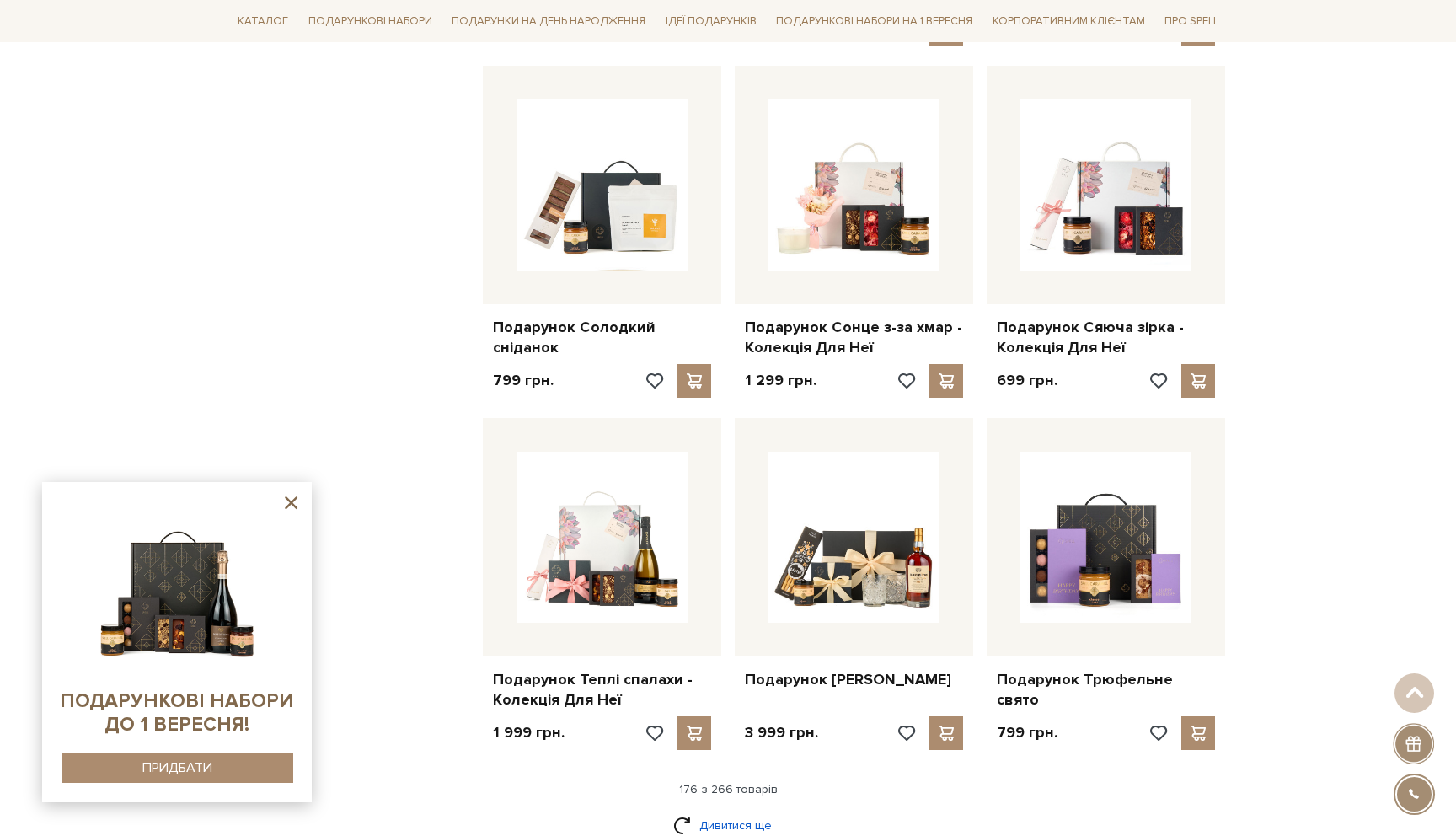
click at [748, 811] on link "Дивитися ще" at bounding box center [728, 826] width 110 height 30
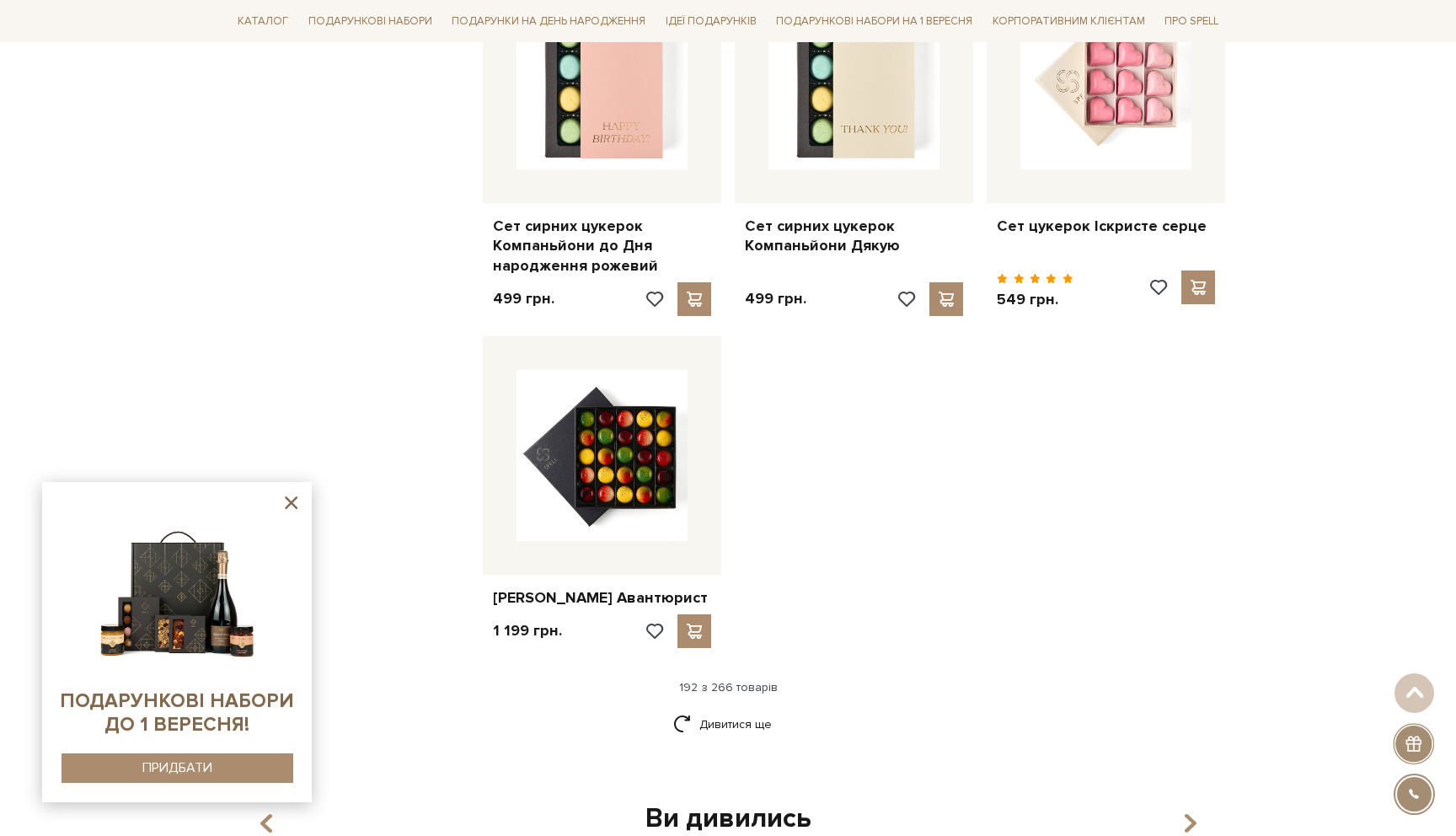
scroll to position [22974, 0]
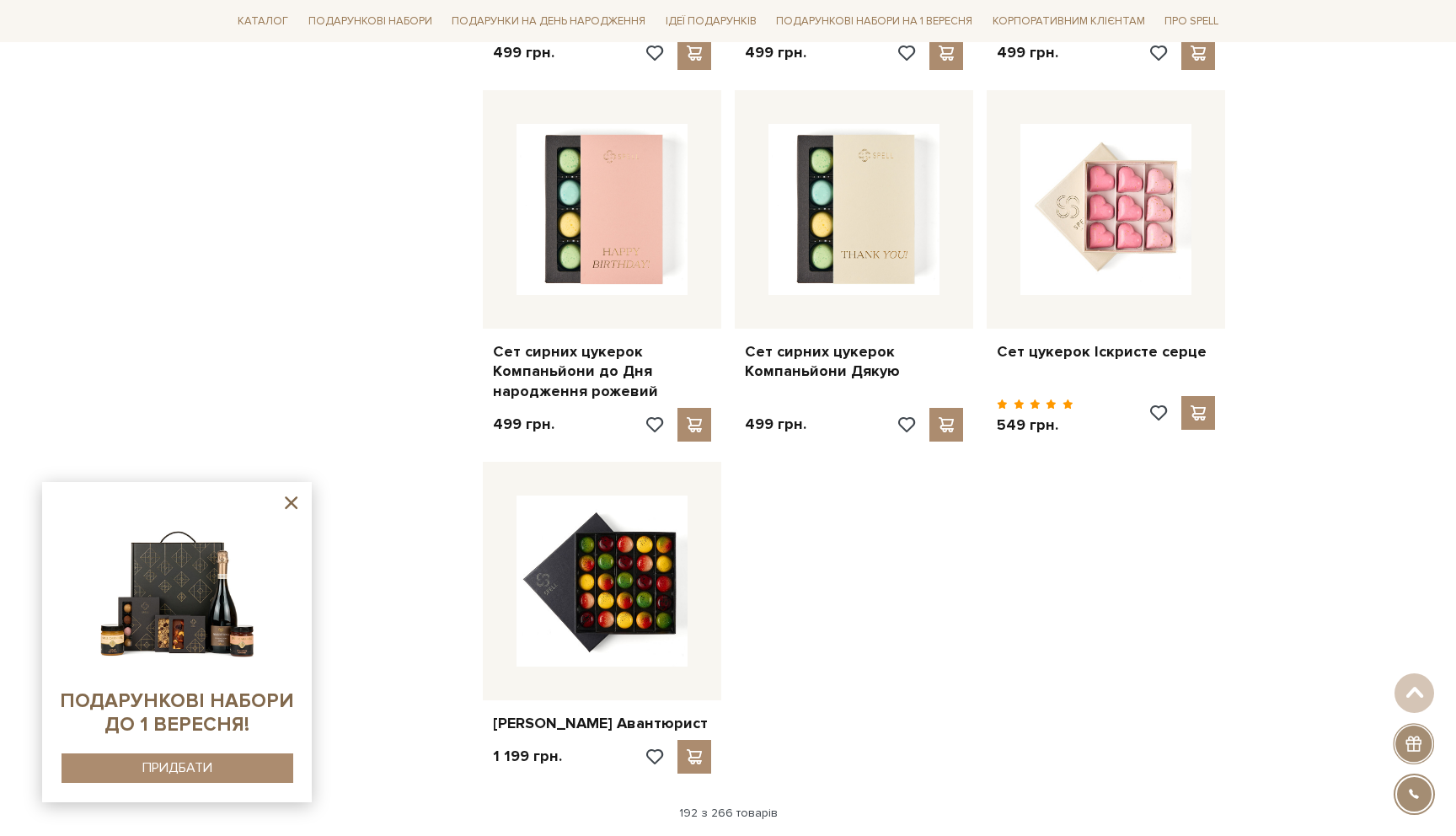
click at [748, 835] on link "Дивитися ще" at bounding box center [728, 850] width 110 height 30
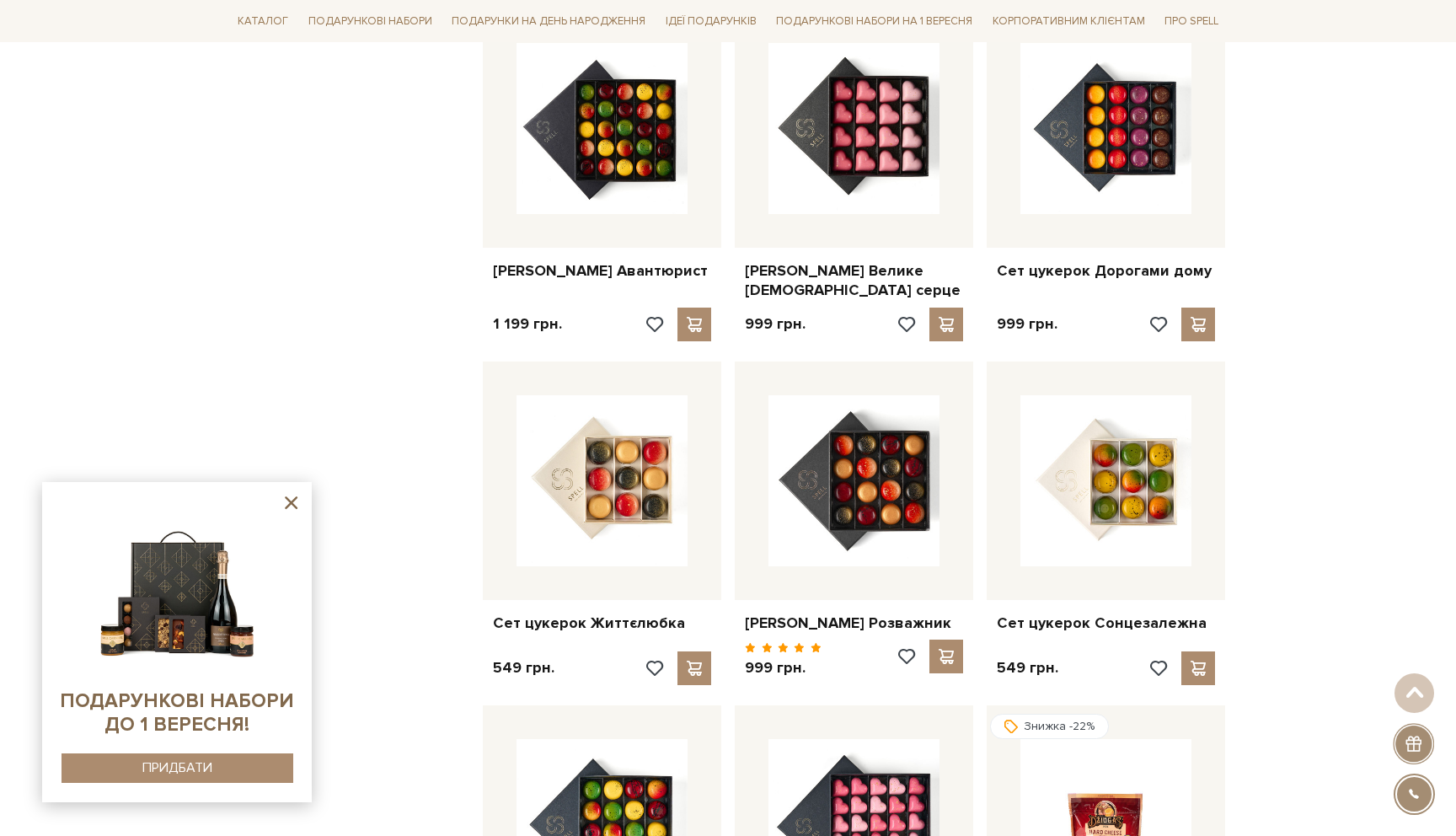
scroll to position [23532, 0]
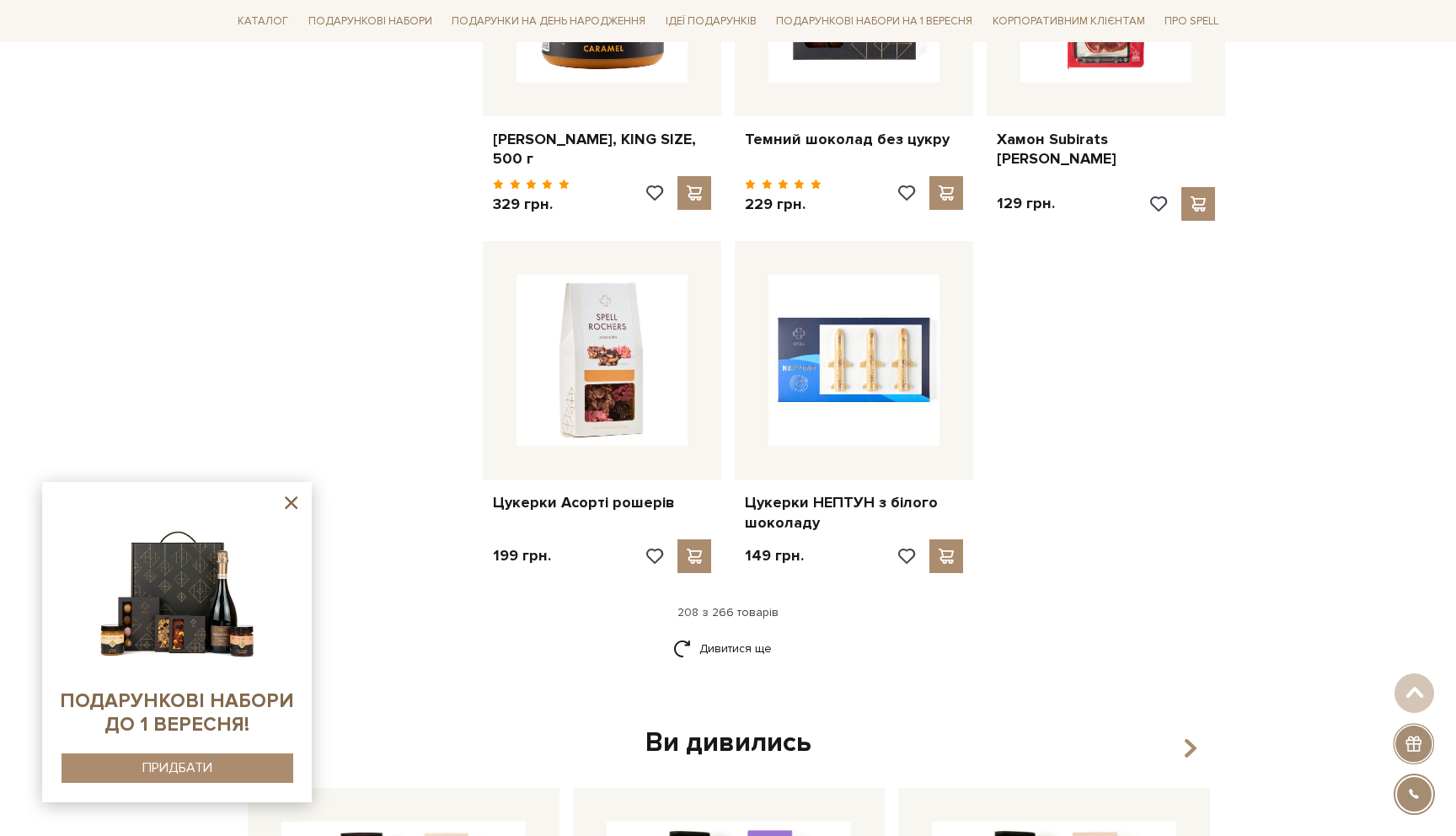
scroll to position [24785, 0]
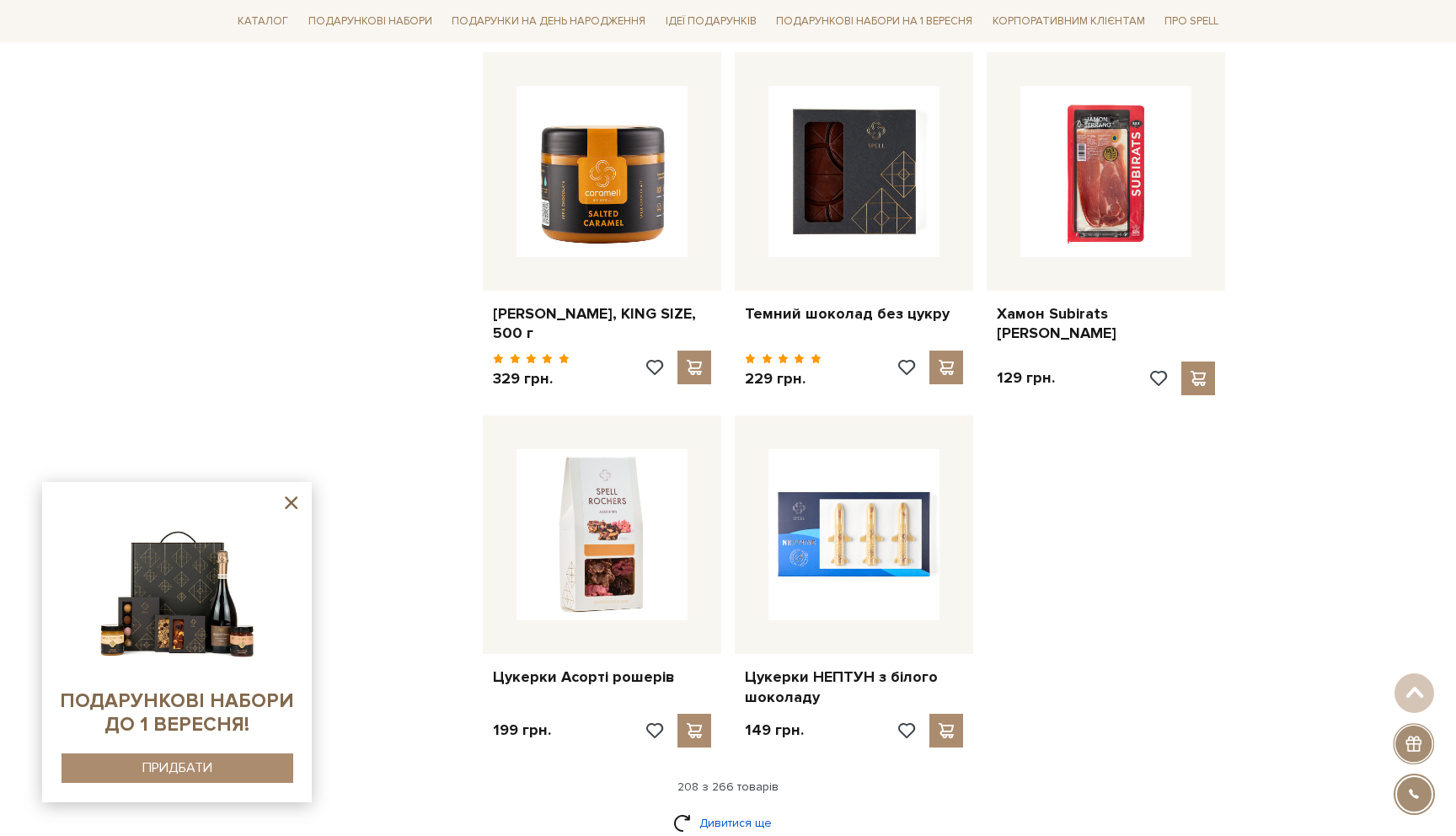
click at [730, 808] on link "Дивитися ще" at bounding box center [728, 823] width 110 height 30
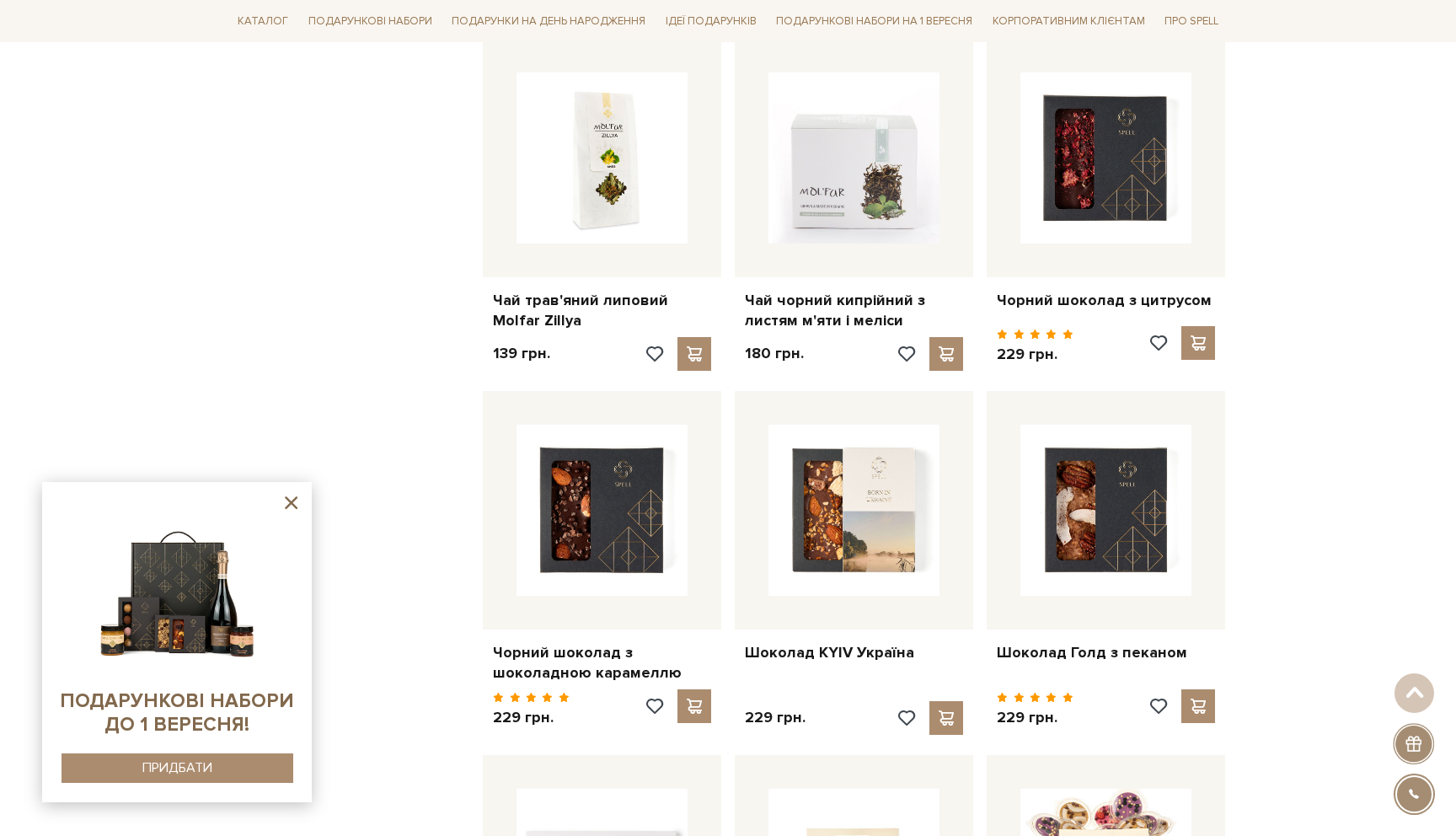
scroll to position [26727, 0]
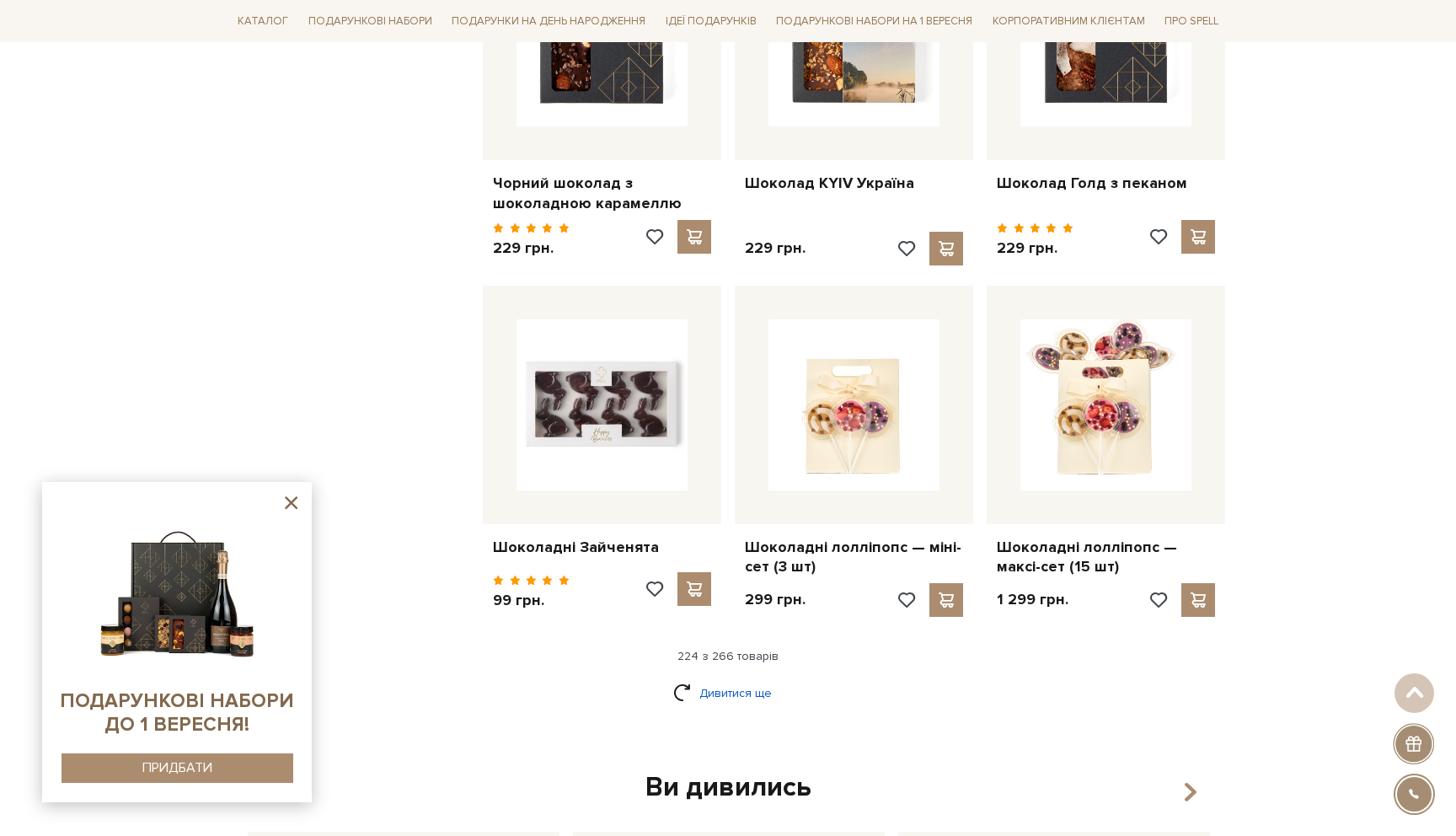
click at [749, 678] on link "Дивитися ще" at bounding box center [728, 693] width 110 height 30
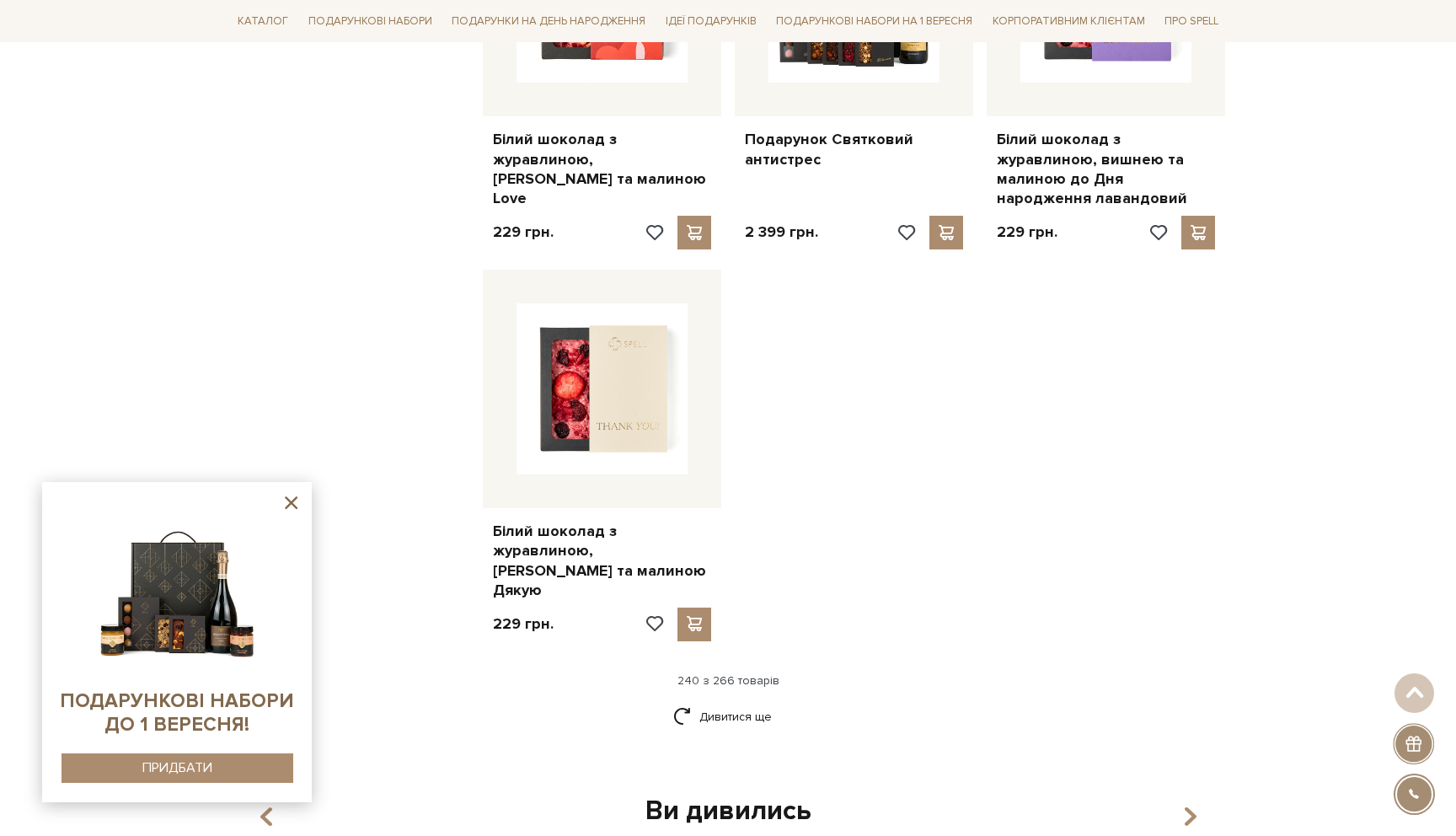
scroll to position [28955, 0]
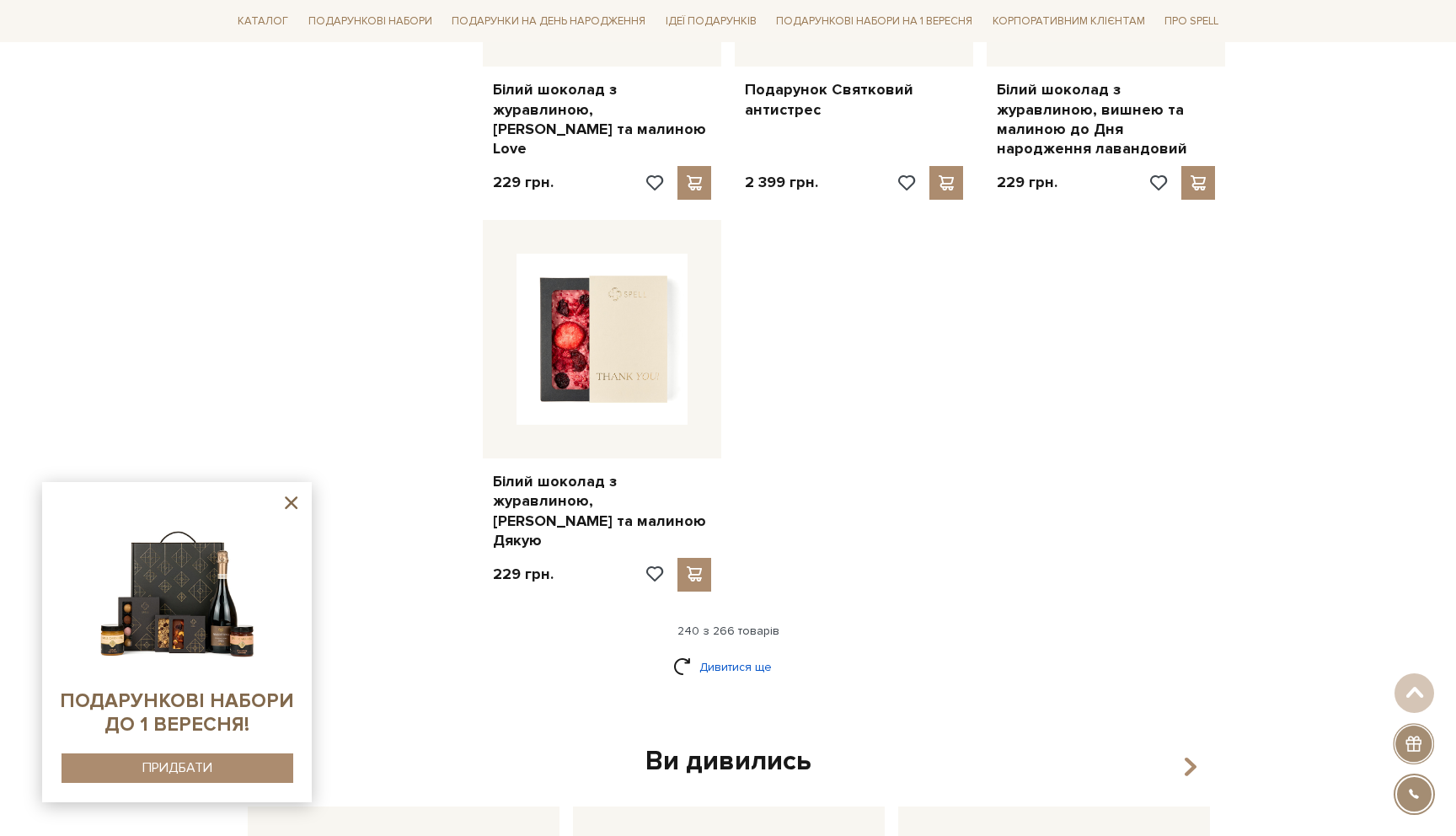
click at [755, 652] on link "Дивитися ще" at bounding box center [728, 667] width 110 height 30
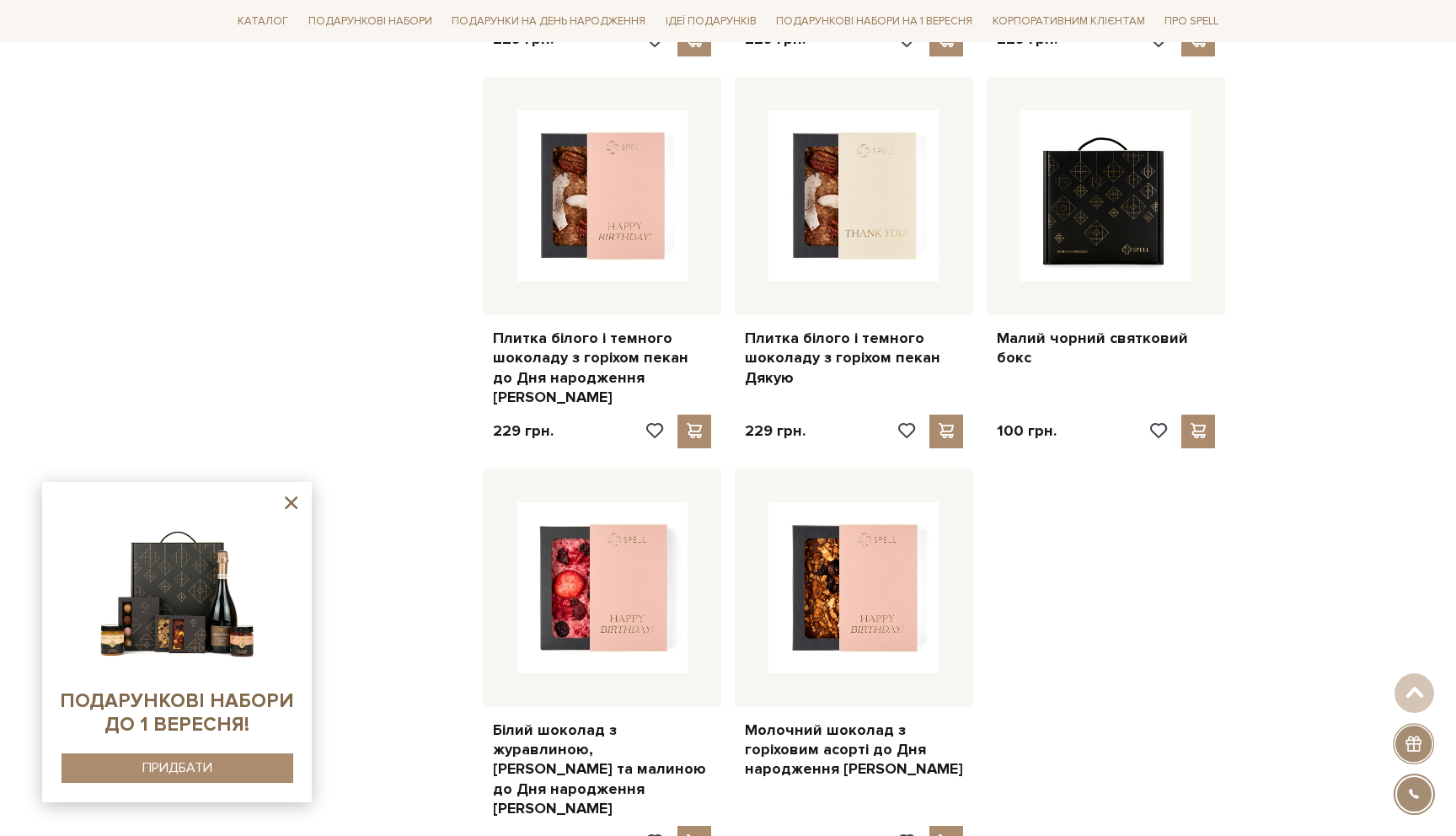
scroll to position [30764, 0]
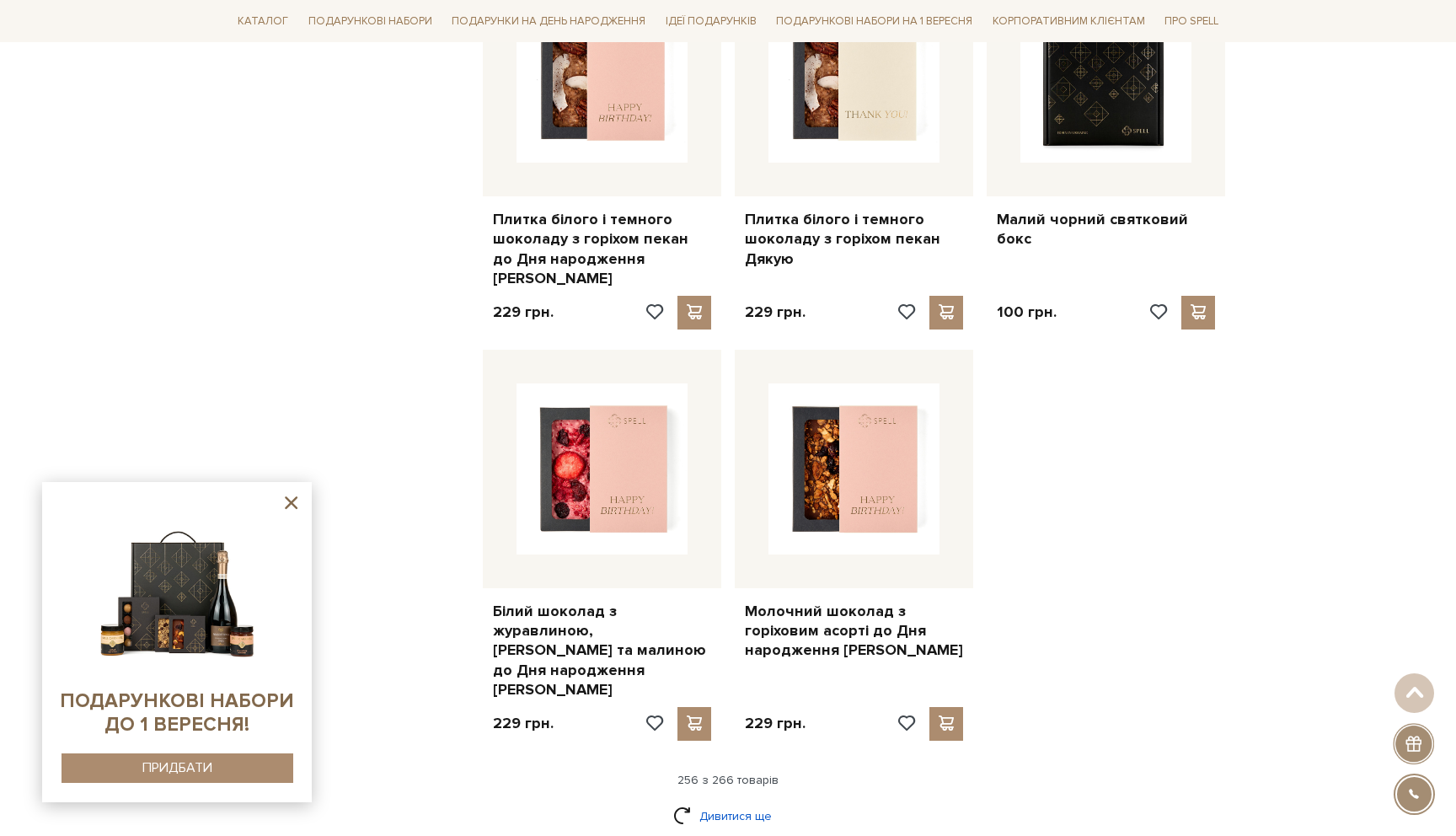
click at [729, 801] on link "Дивитися ще" at bounding box center [728, 816] width 110 height 30
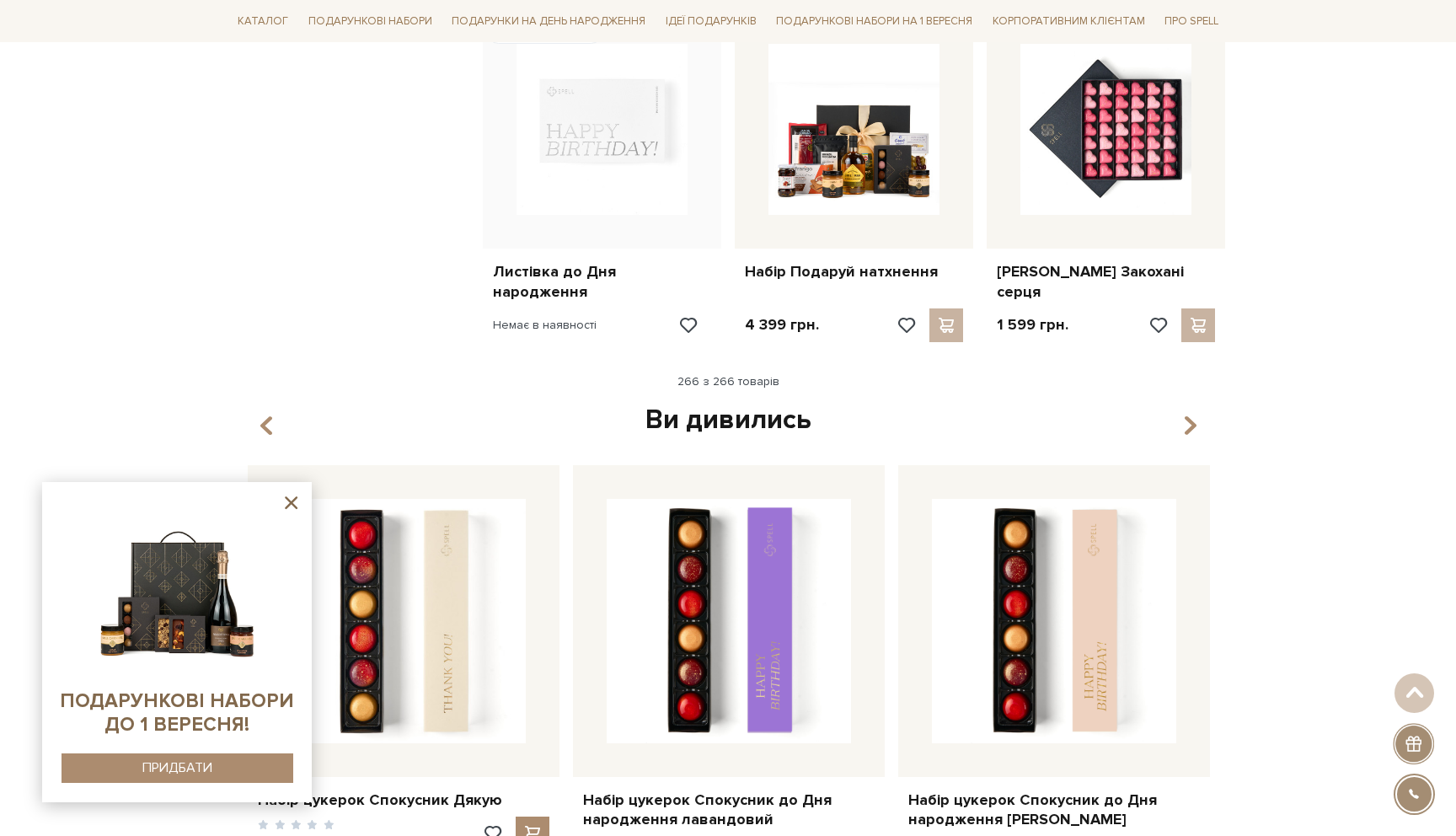
scroll to position [32330, 0]
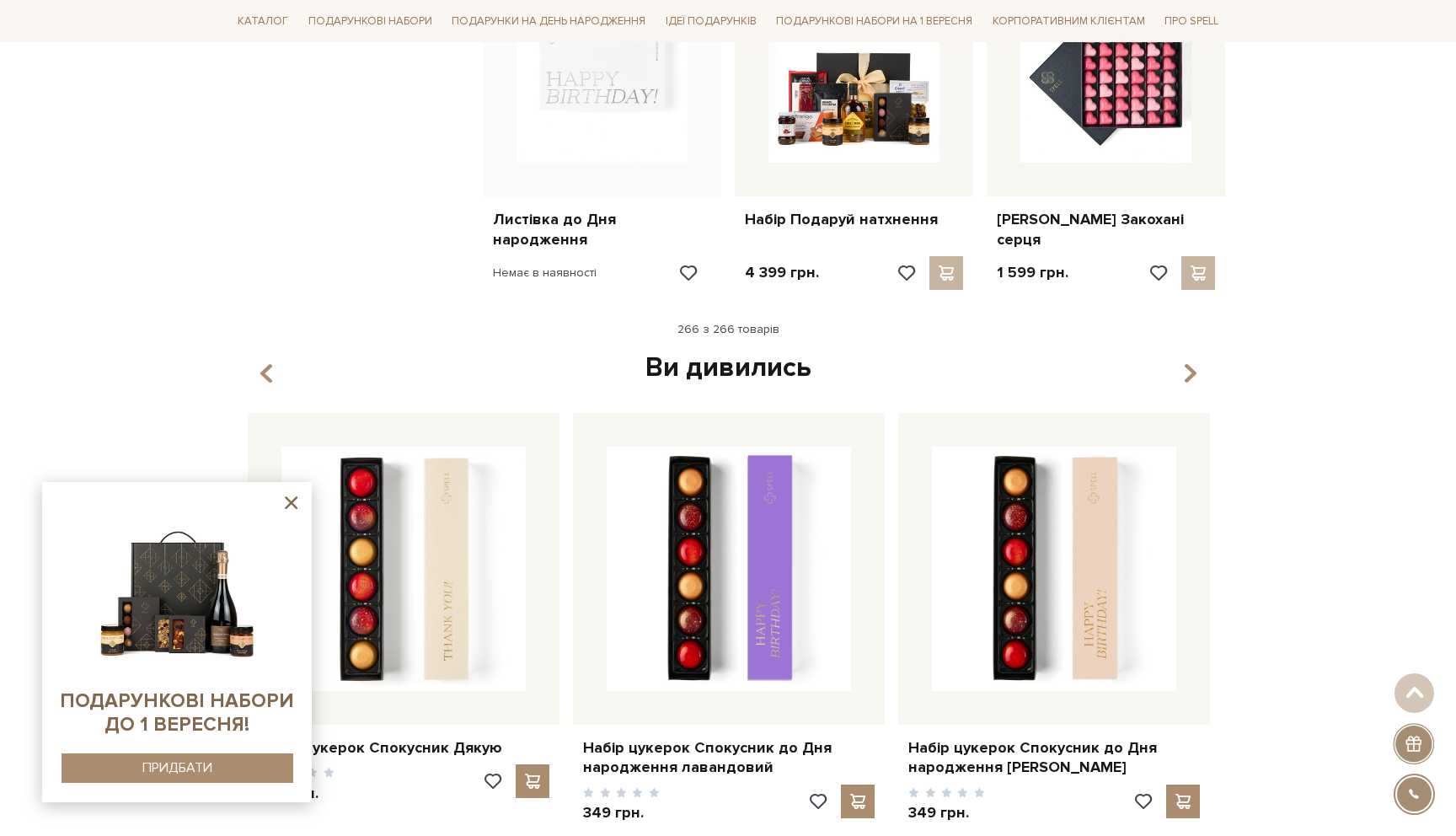
click at [289, 503] on icon at bounding box center [291, 503] width 21 height 21
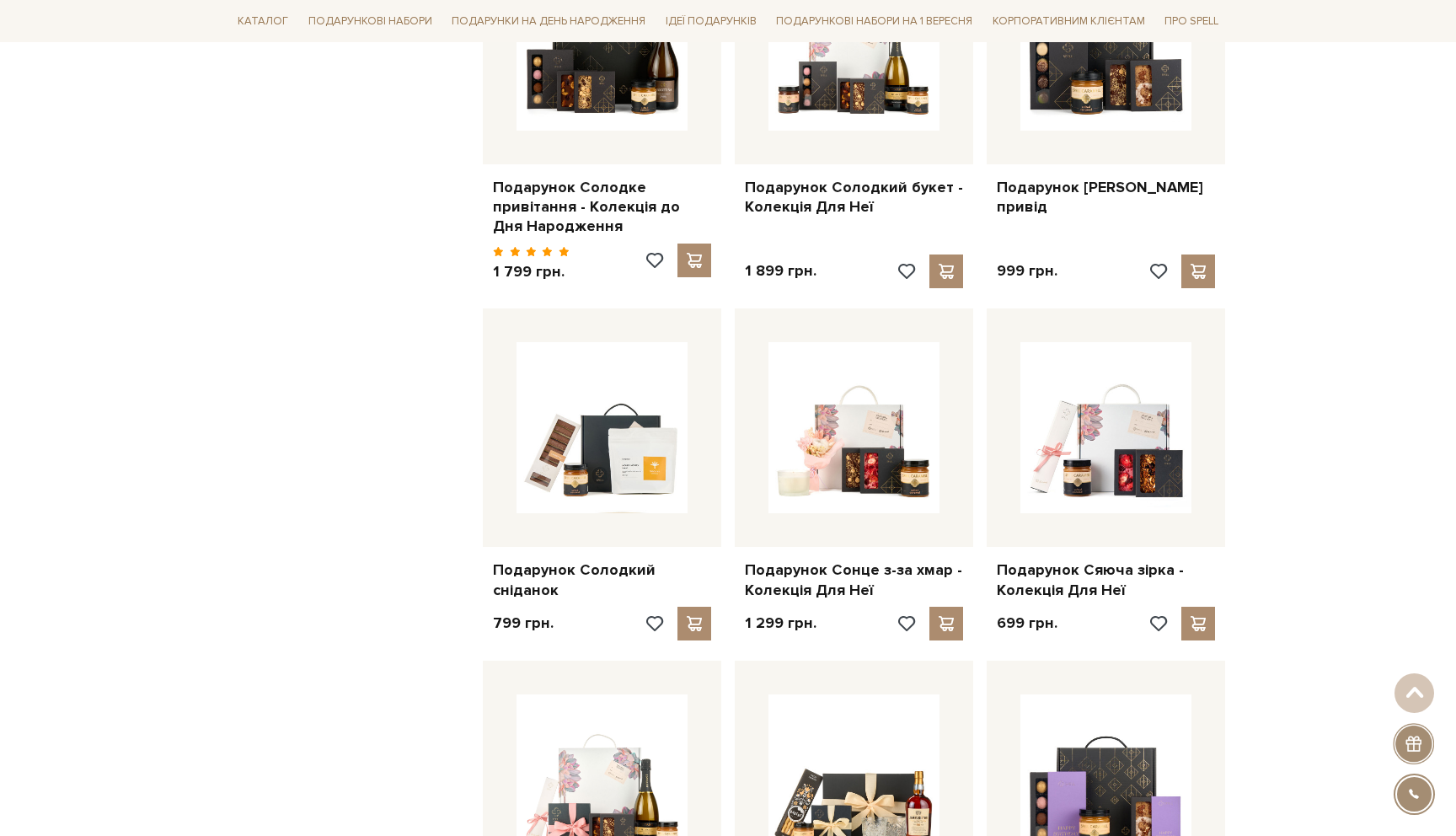
scroll to position [19925, 0]
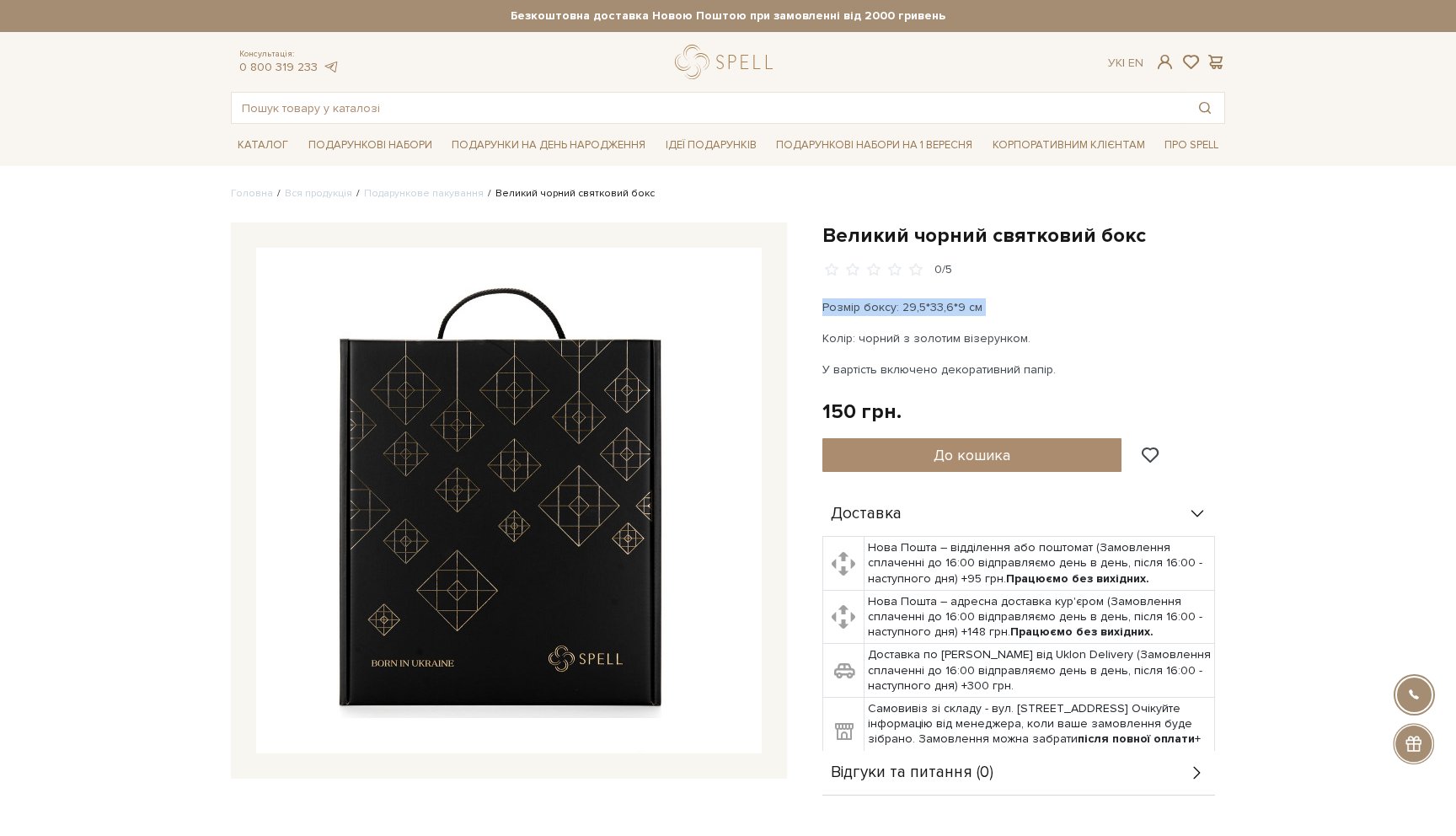
drag, startPoint x: 824, startPoint y: 309, endPoint x: 1062, endPoint y: 315, distance: 238.1
click at [1063, 316] on div "Розмір боксу: 29,5*33,6*9 см Колір: чорний з золотим візерунком. У вартість вкл…" at bounding box center [1020, 339] width 395 height 80
click at [1062, 315] on div "Розмір боксу: 29,5*33,6*9 см Колір: чорний з золотим візерунком. У вартість вкл…" at bounding box center [1020, 339] width 395 height 80
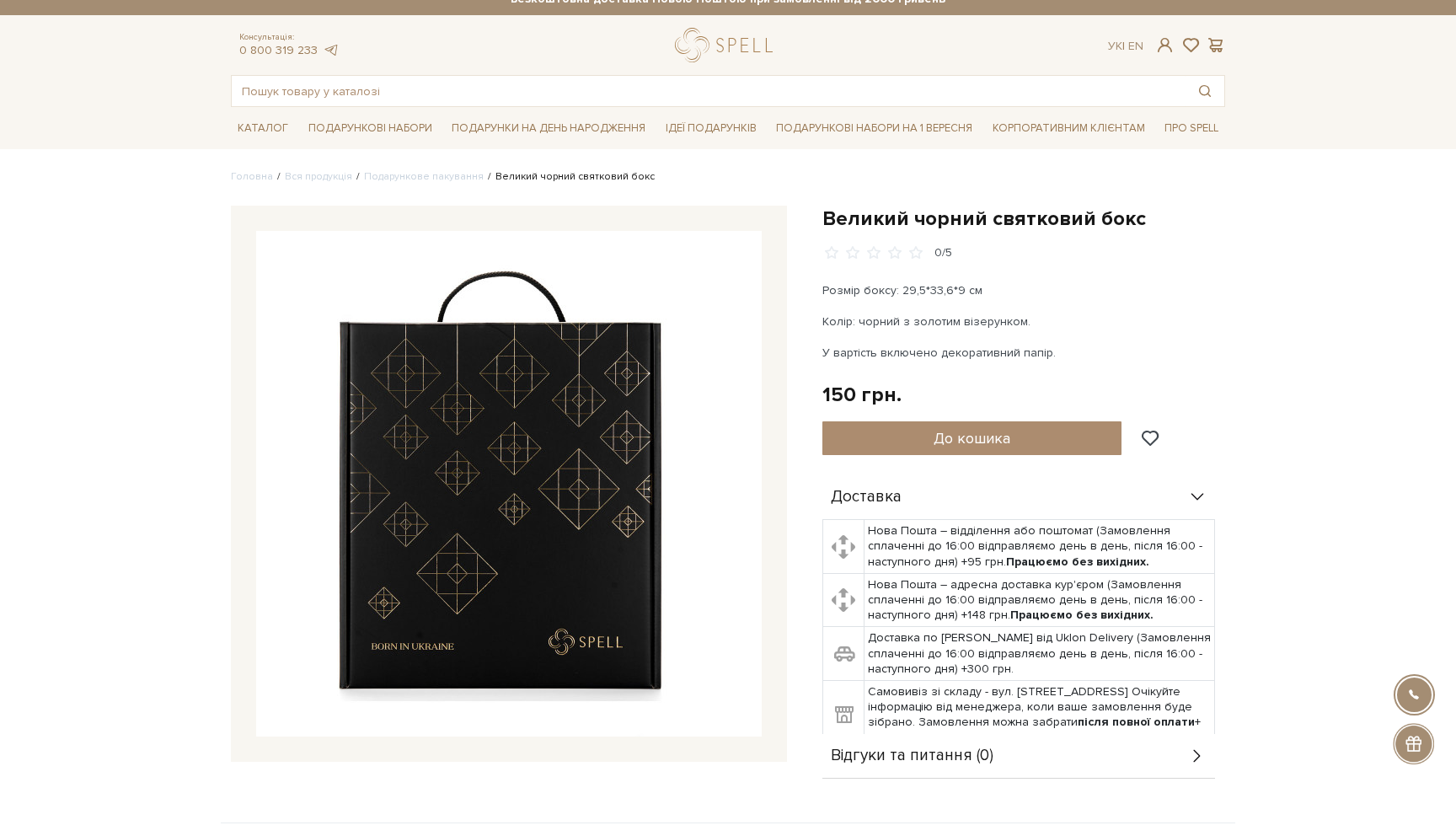
scroll to position [1, 0]
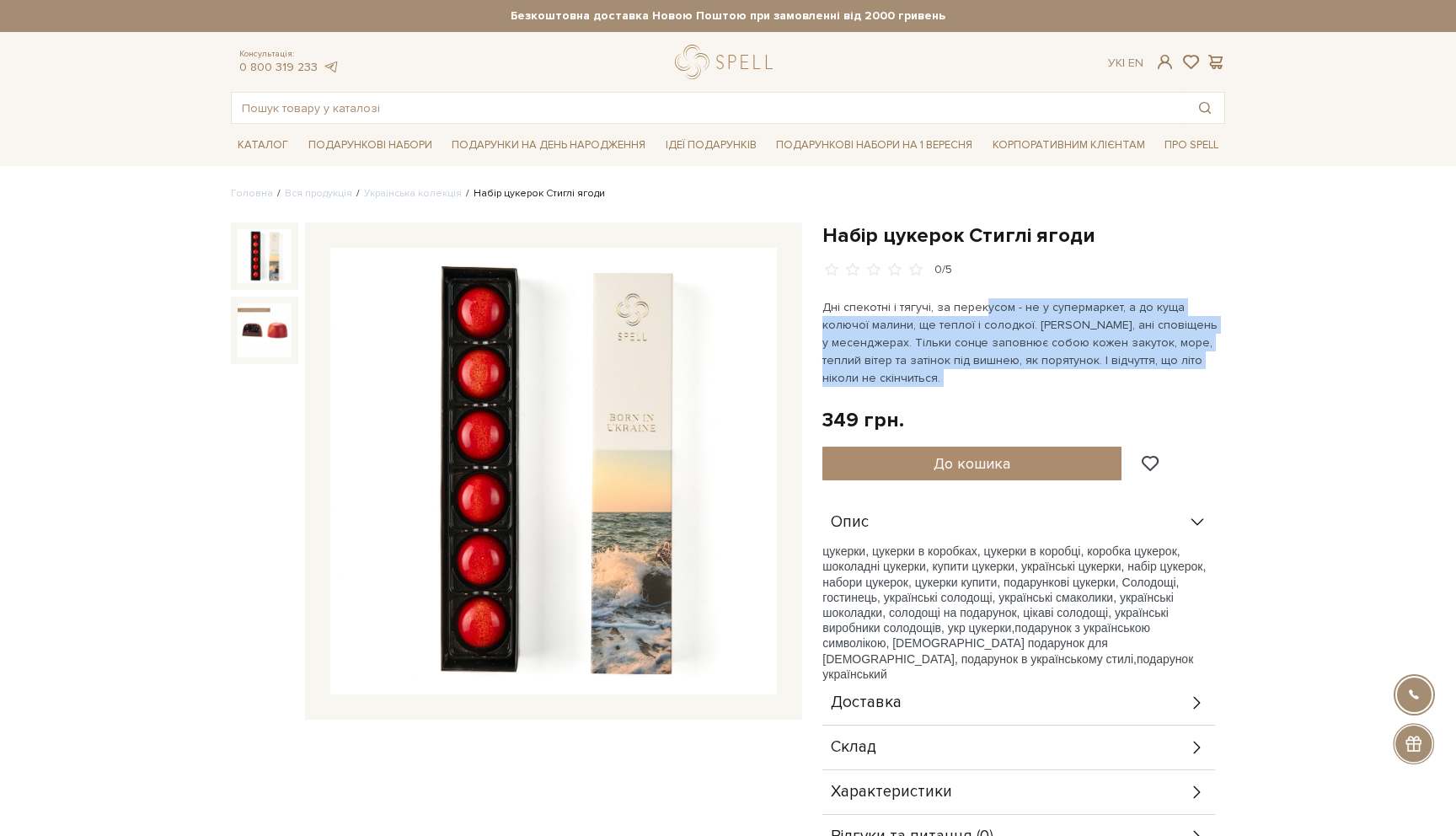
drag, startPoint x: 983, startPoint y: 307, endPoint x: 1096, endPoint y: 385, distance: 137.3
click at [1096, 386] on div "Набір цукерок Стиглі ягоди 0/5 349 грн. Оплата частинами: До кошика" at bounding box center [1024, 541] width 403 height 638
click at [1096, 385] on p "Дні спекотні і тягучі, за перекусом - не у супермаркет, а до куща колючої малин…" at bounding box center [1020, 342] width 395 height 88
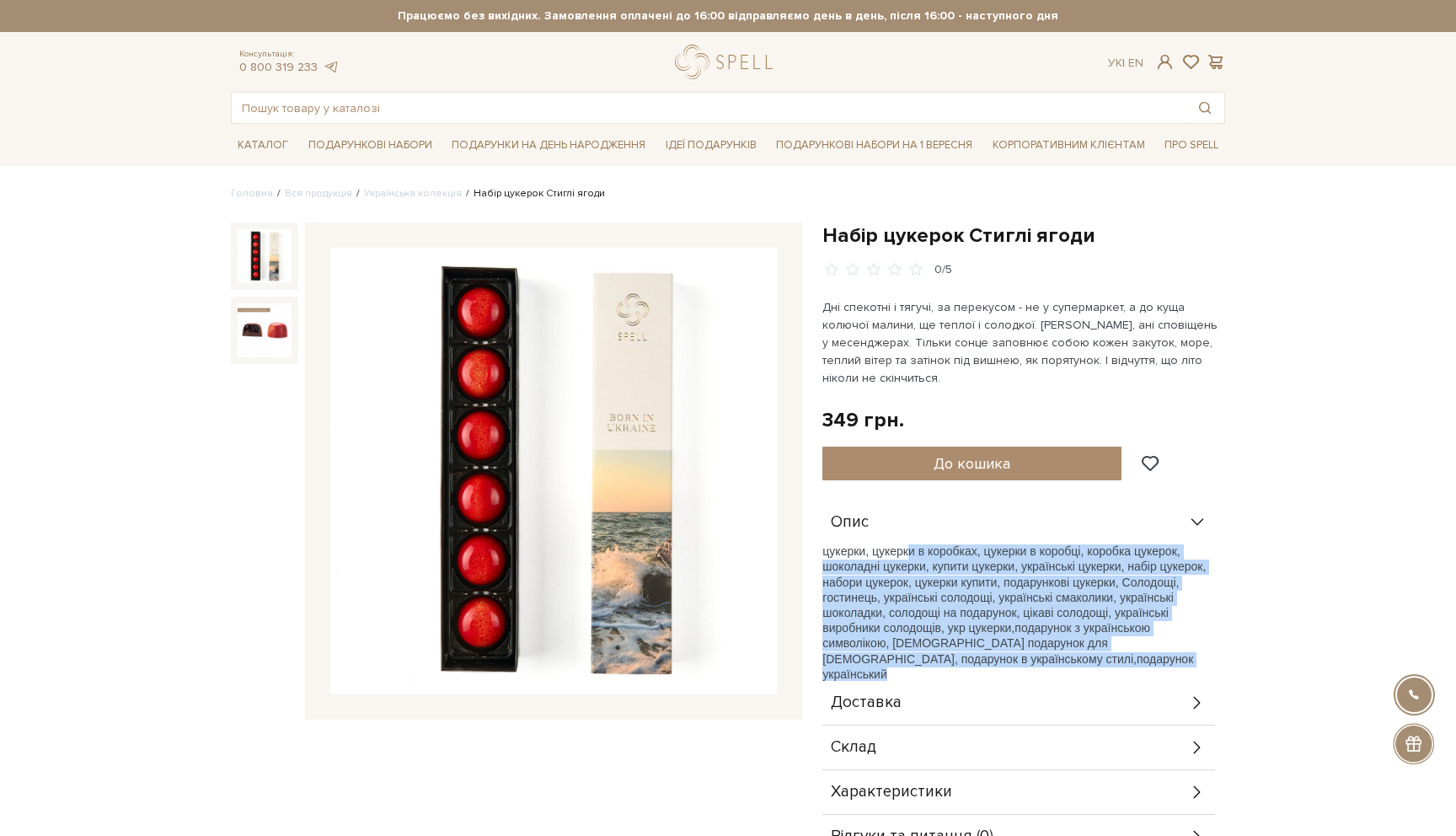
drag, startPoint x: 907, startPoint y: 553, endPoint x: 1092, endPoint y: 668, distance: 217.8
click at [1092, 668] on div "цукерки, цукерки в коробках, цукерки в коробці, коробка цукерок, шоколадні цуке…" at bounding box center [1019, 613] width 393 height 136
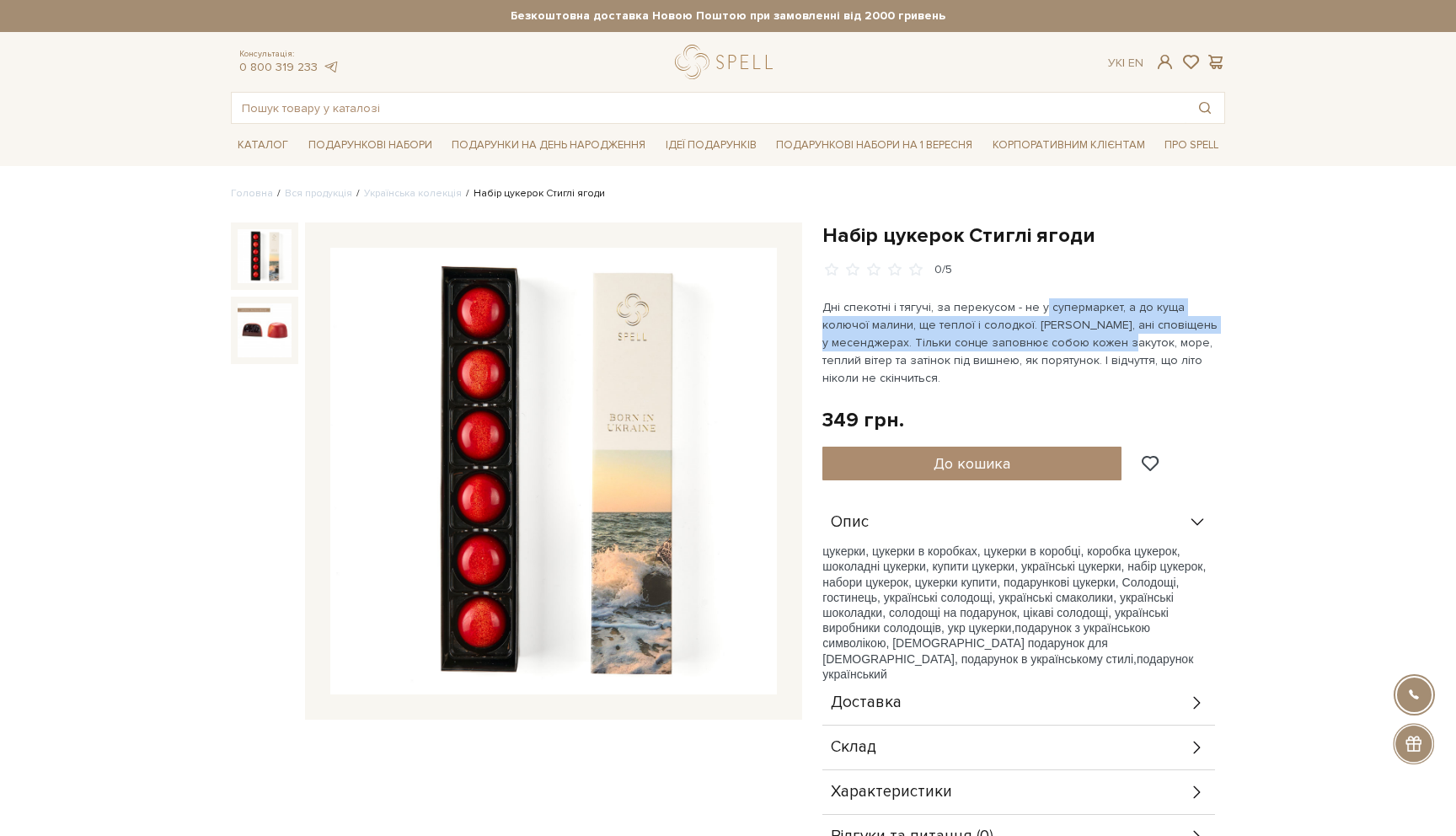
drag, startPoint x: 1039, startPoint y: 303, endPoint x: 1113, endPoint y: 334, distance: 80.2
click at [1113, 335] on p "Дні спекотні і тягучі, за перекусом - не у супермаркет, а до куща колючої малин…" at bounding box center [1020, 342] width 395 height 88
click at [1113, 334] on p "Дні спекотні і тягучі, за перекусом - не у супермаркет, а до куща колючої малин…" at bounding box center [1020, 342] width 395 height 88
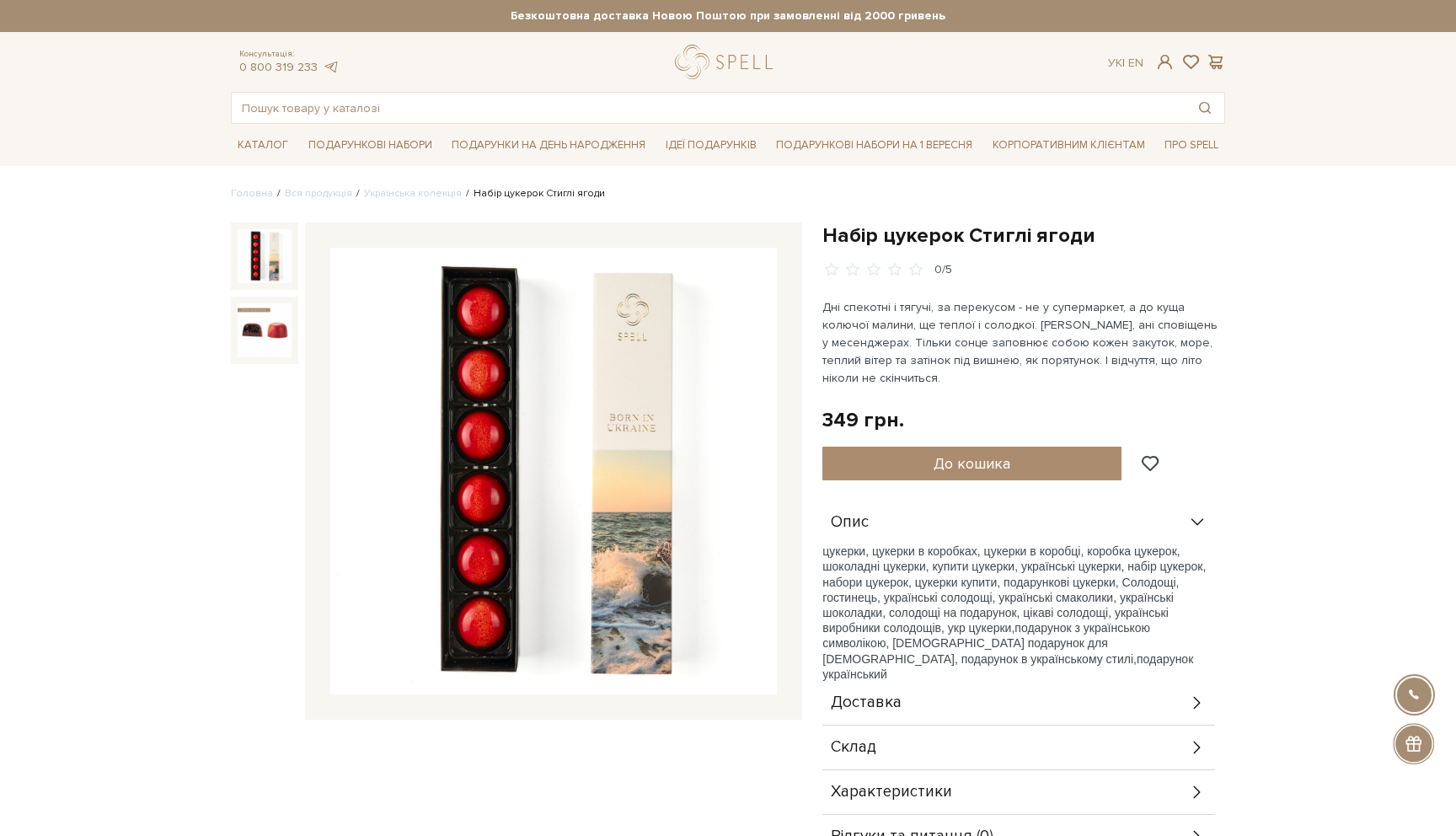
scroll to position [233, 0]
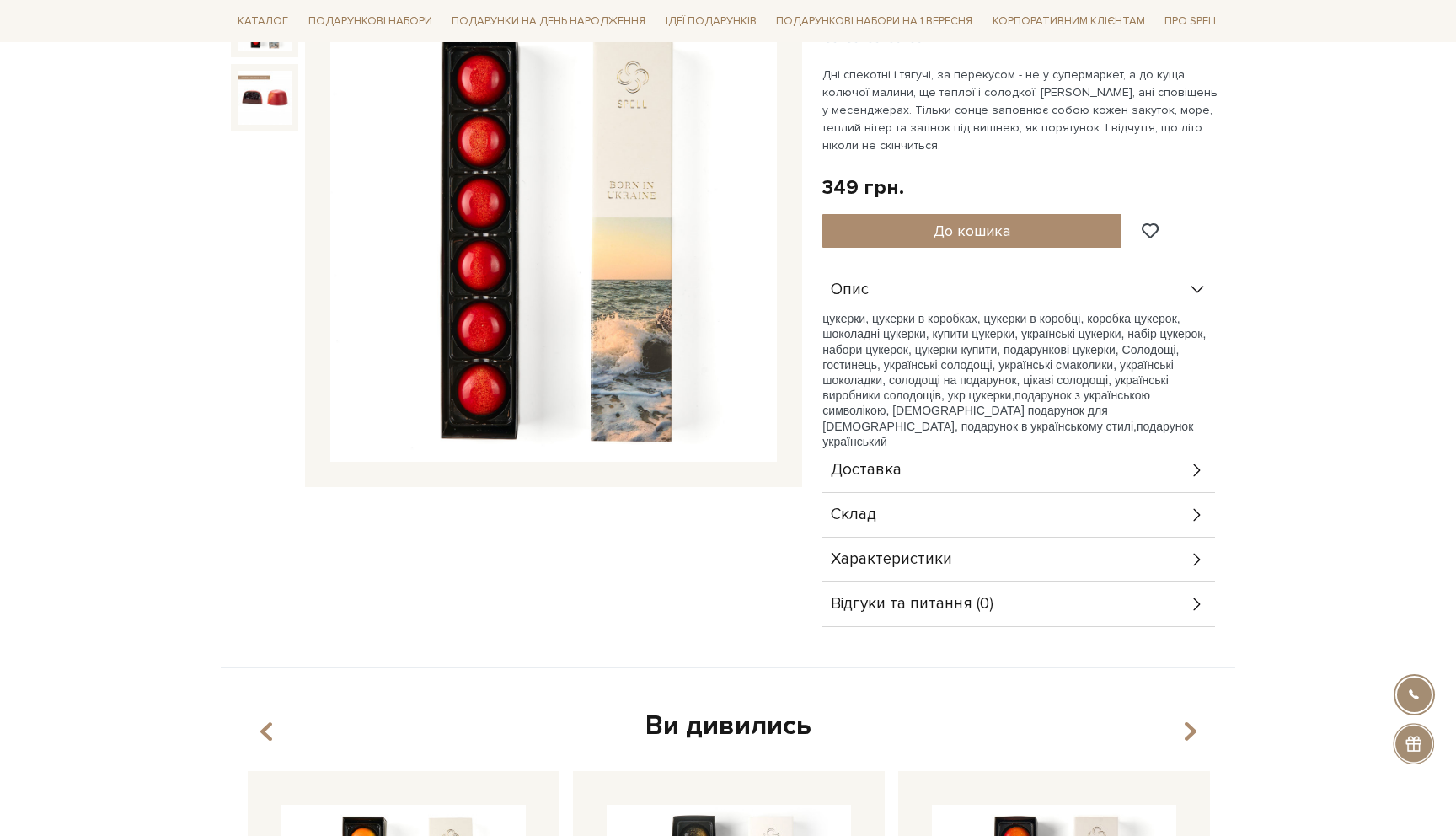
click at [953, 537] on div "темний шоколад 34,24% (какао терте, цукор білий, какао-масло, емульгатор лецити…" at bounding box center [1019, 537] width 393 height 1
click at [1195, 502] on div "Склад" at bounding box center [1019, 515] width 393 height 44
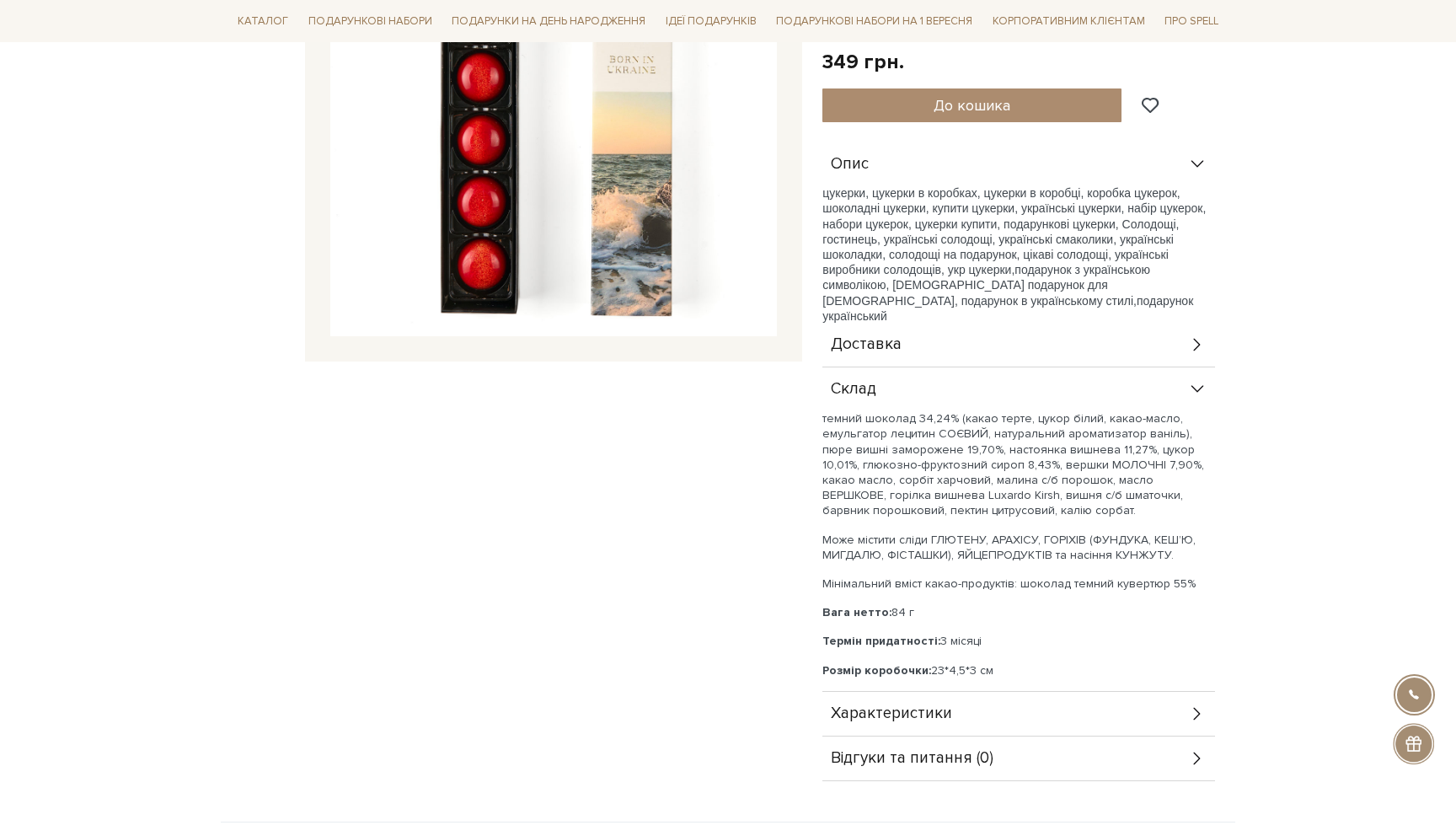
scroll to position [365, 0]
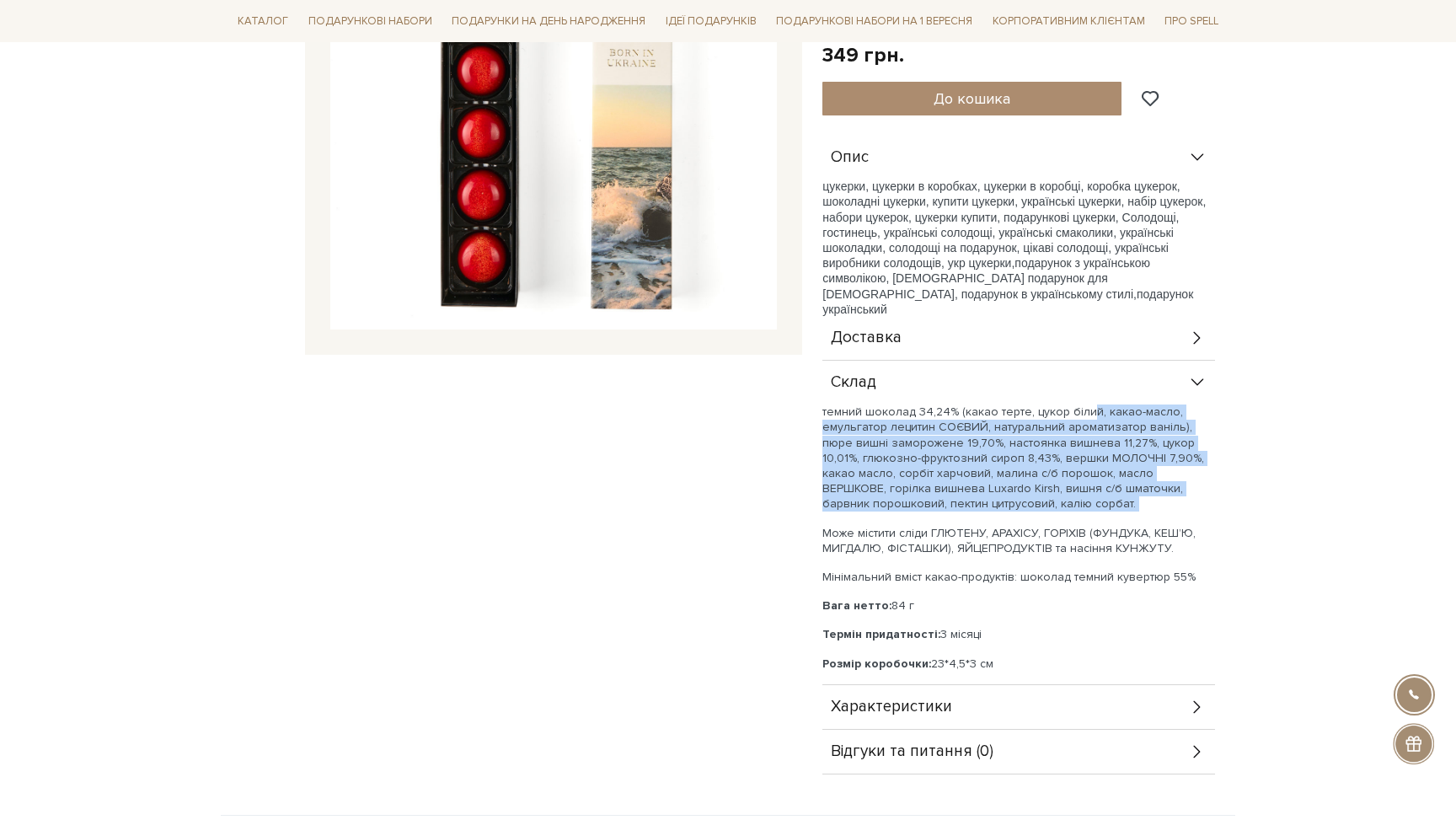
drag, startPoint x: 1089, startPoint y: 407, endPoint x: 1107, endPoint y: 511, distance: 105.5
click at [1107, 511] on div "темний шоколад 34,24% (какао терте, цукор білий, какао-масло, емульгатор лецити…" at bounding box center [1019, 538] width 393 height 267
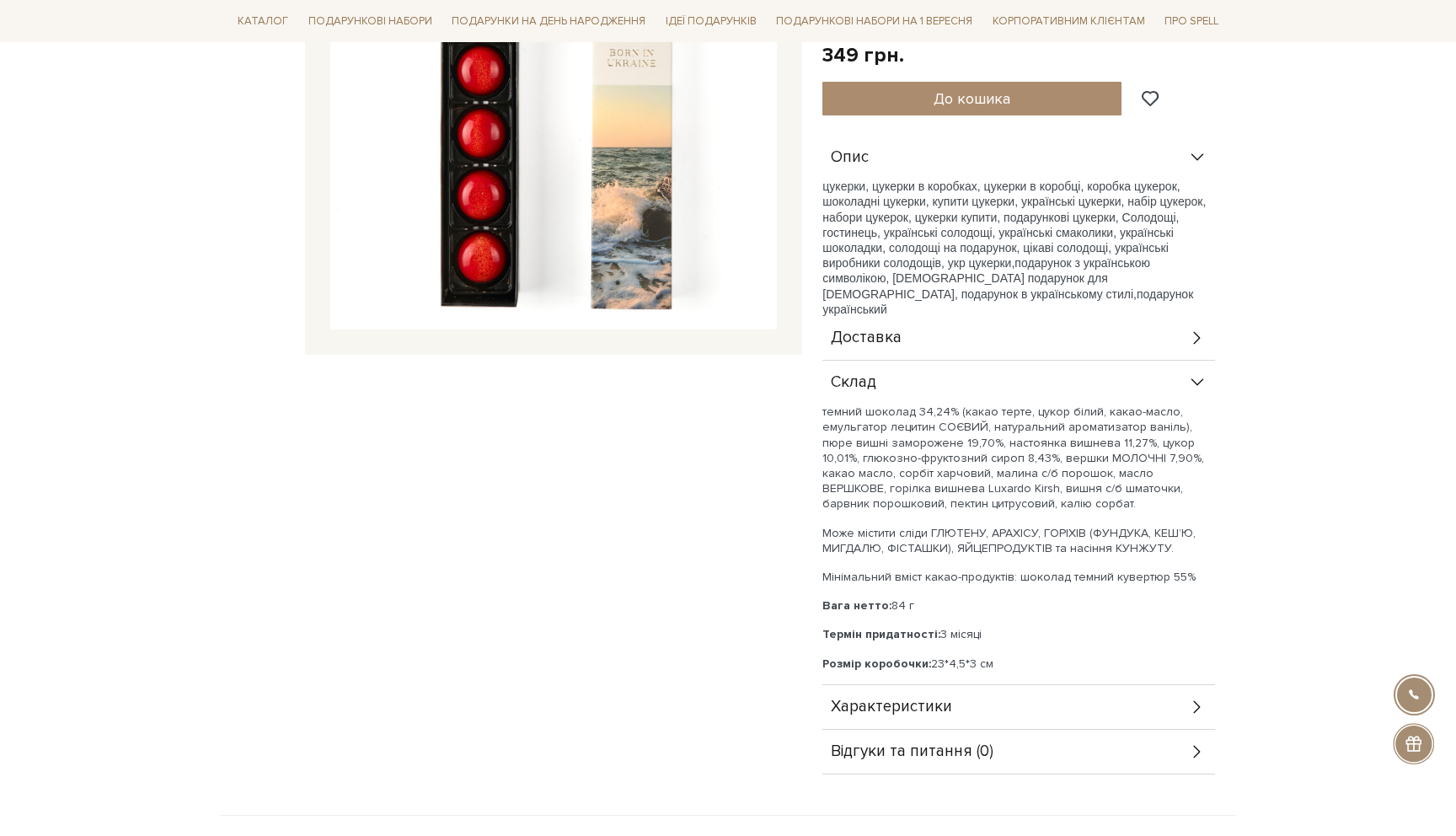
drag, startPoint x: 926, startPoint y: 664, endPoint x: 1054, endPoint y: 664, distance: 128.0
click at [1055, 664] on p "Розмір коробочки: 23*4,5*3 см" at bounding box center [1019, 663] width 393 height 15
click at [1054, 664] on p "Розмір коробочки: 23*4,5*3 см" at bounding box center [1019, 663] width 393 height 15
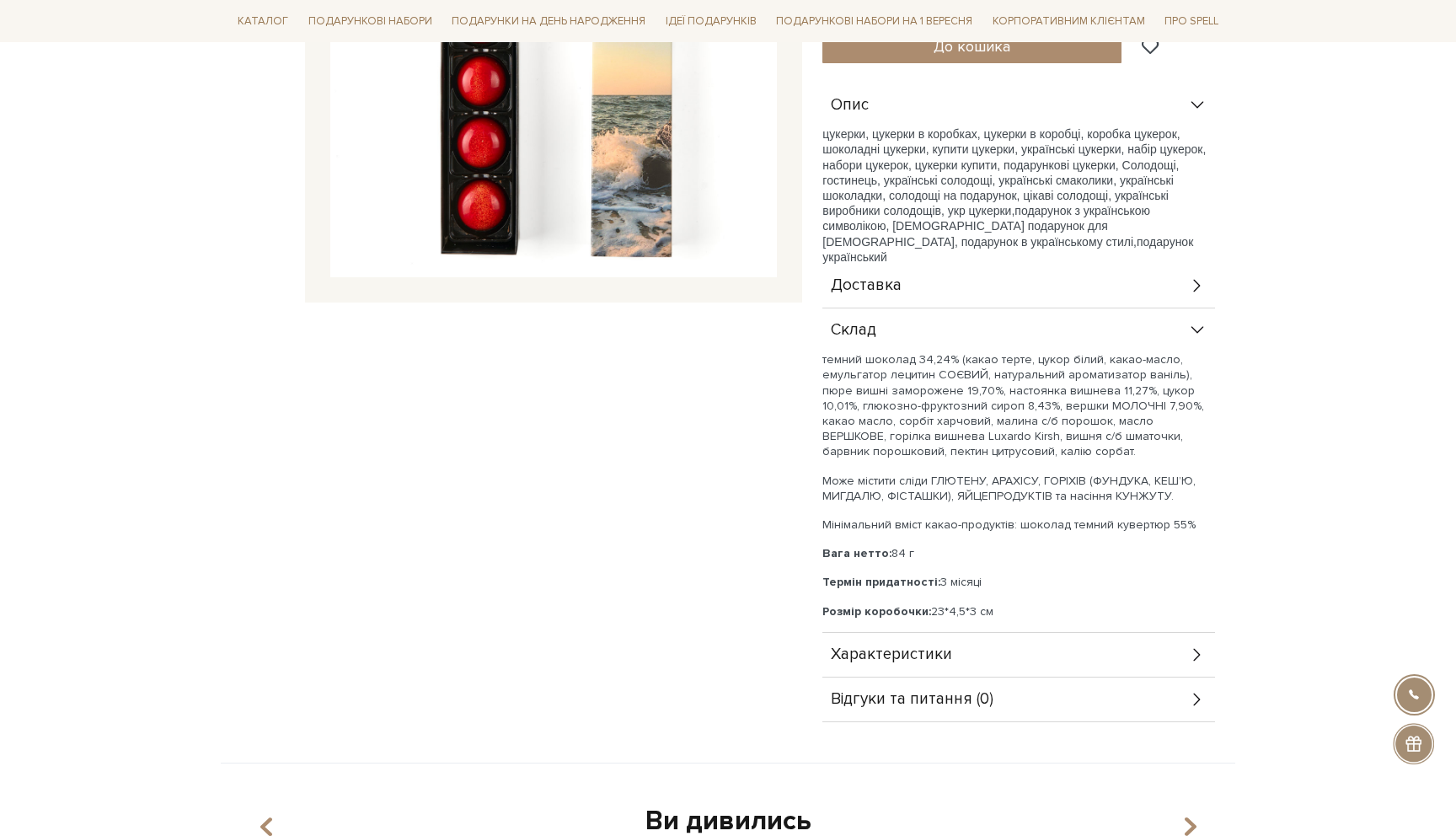
scroll to position [0, 0]
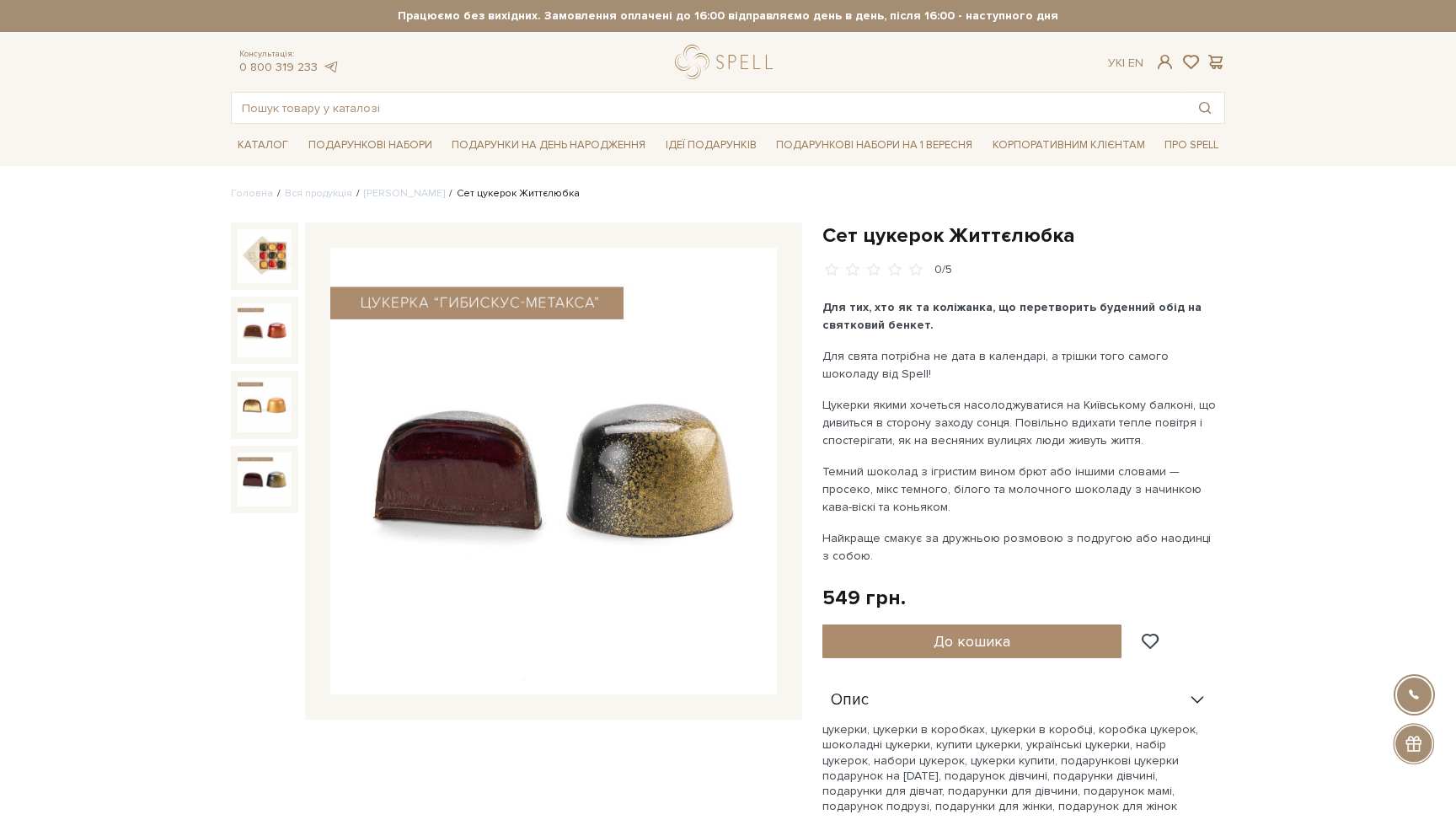
drag, startPoint x: 974, startPoint y: 403, endPoint x: 1123, endPoint y: 506, distance: 181.1
click at [1123, 505] on div "Для тих, хто як та коліжанка, що перетворить буденний обід на святковий бенкет.…" at bounding box center [1020, 431] width 395 height 266
click at [1123, 506] on p "Темний шоколад з ігристим вином брют або іншими словами — просеко, мікс темного…" at bounding box center [1020, 489] width 395 height 53
